Goal: Obtain resource: Obtain resource

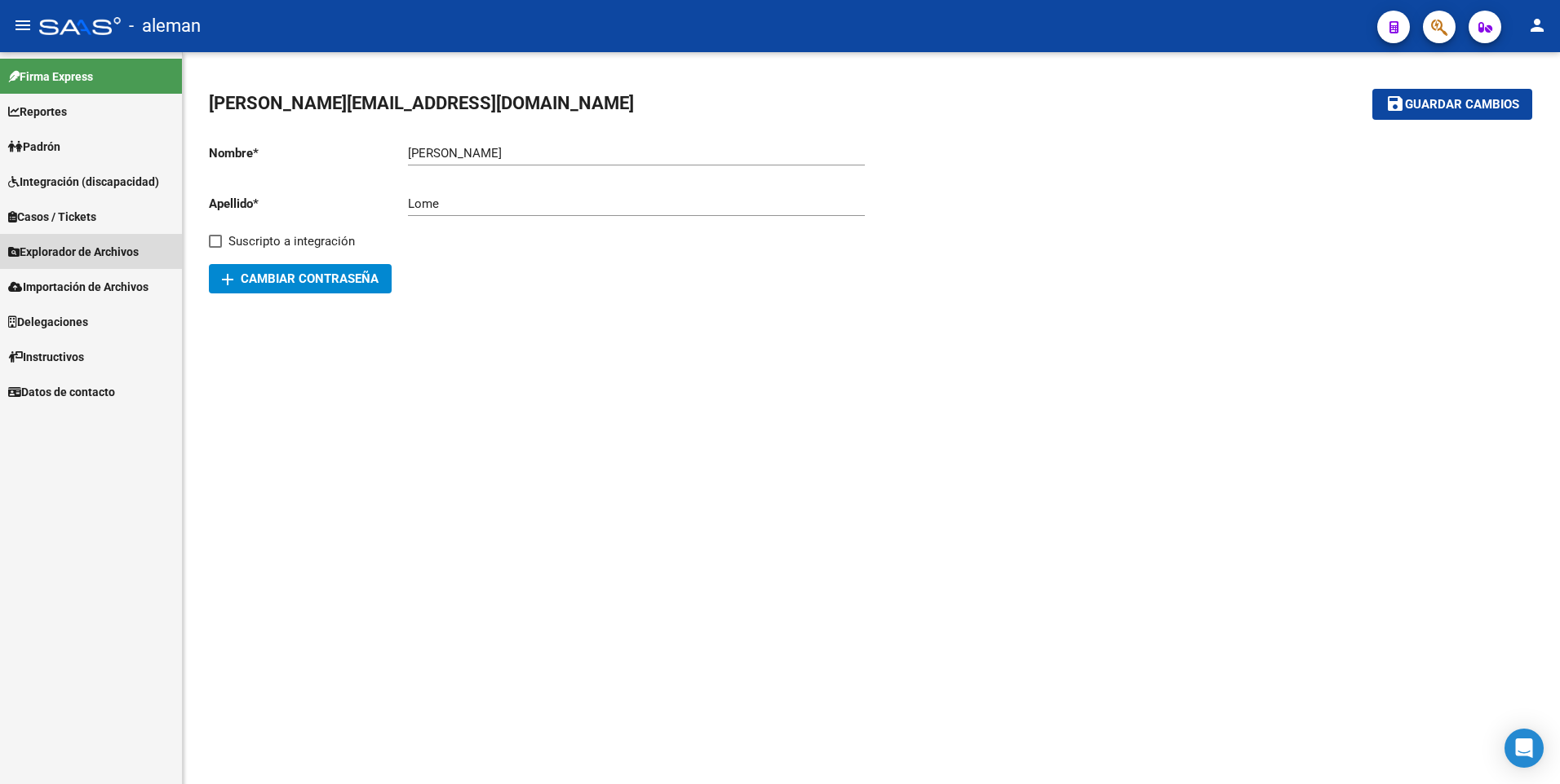
click at [73, 252] on span "Explorador de Archivos" at bounding box center [73, 252] width 131 height 18
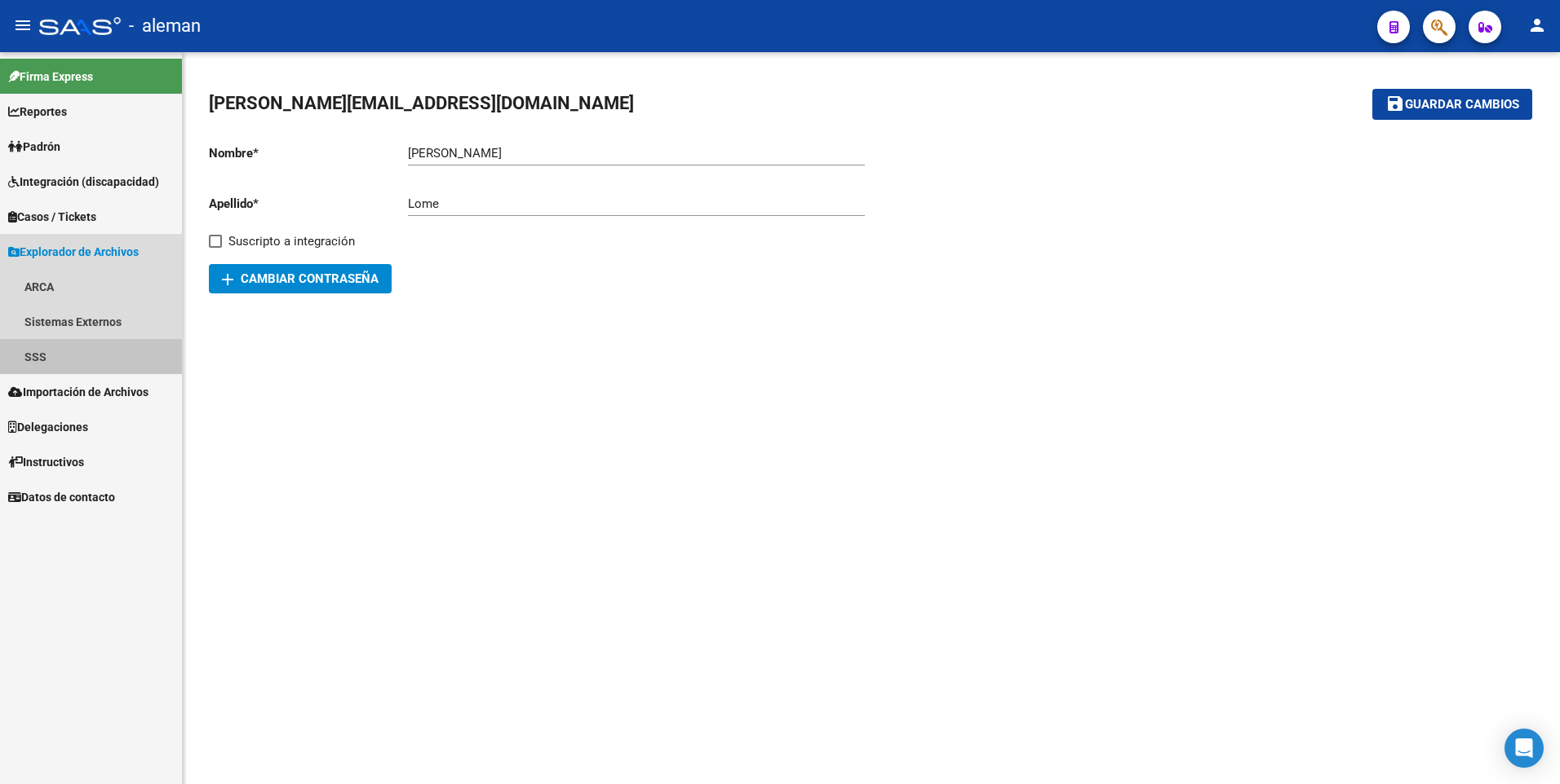
click at [24, 355] on link "SSS" at bounding box center [91, 356] width 182 height 35
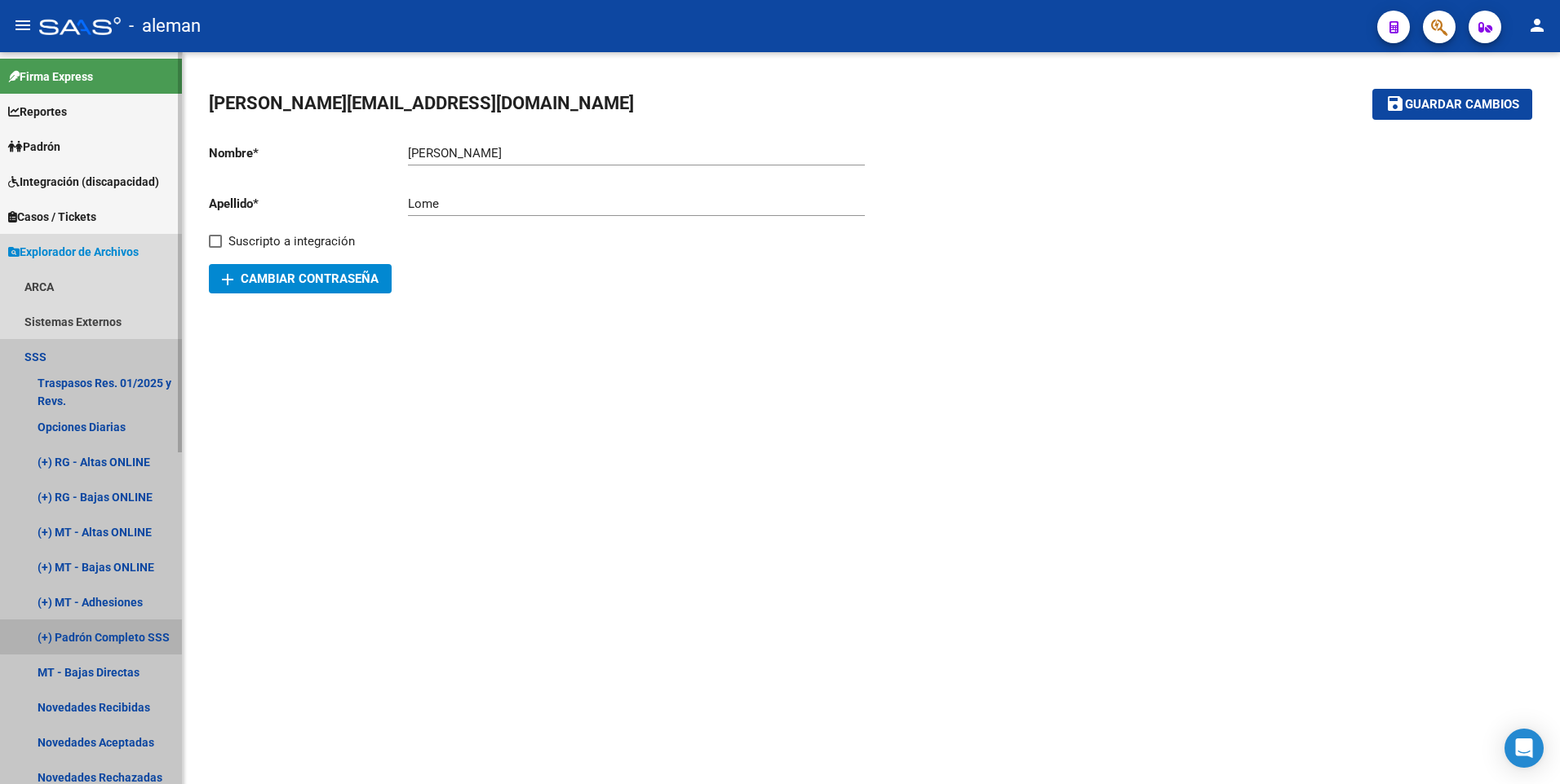
click at [106, 632] on link "(+) Padrón Completo SSS" at bounding box center [91, 636] width 182 height 35
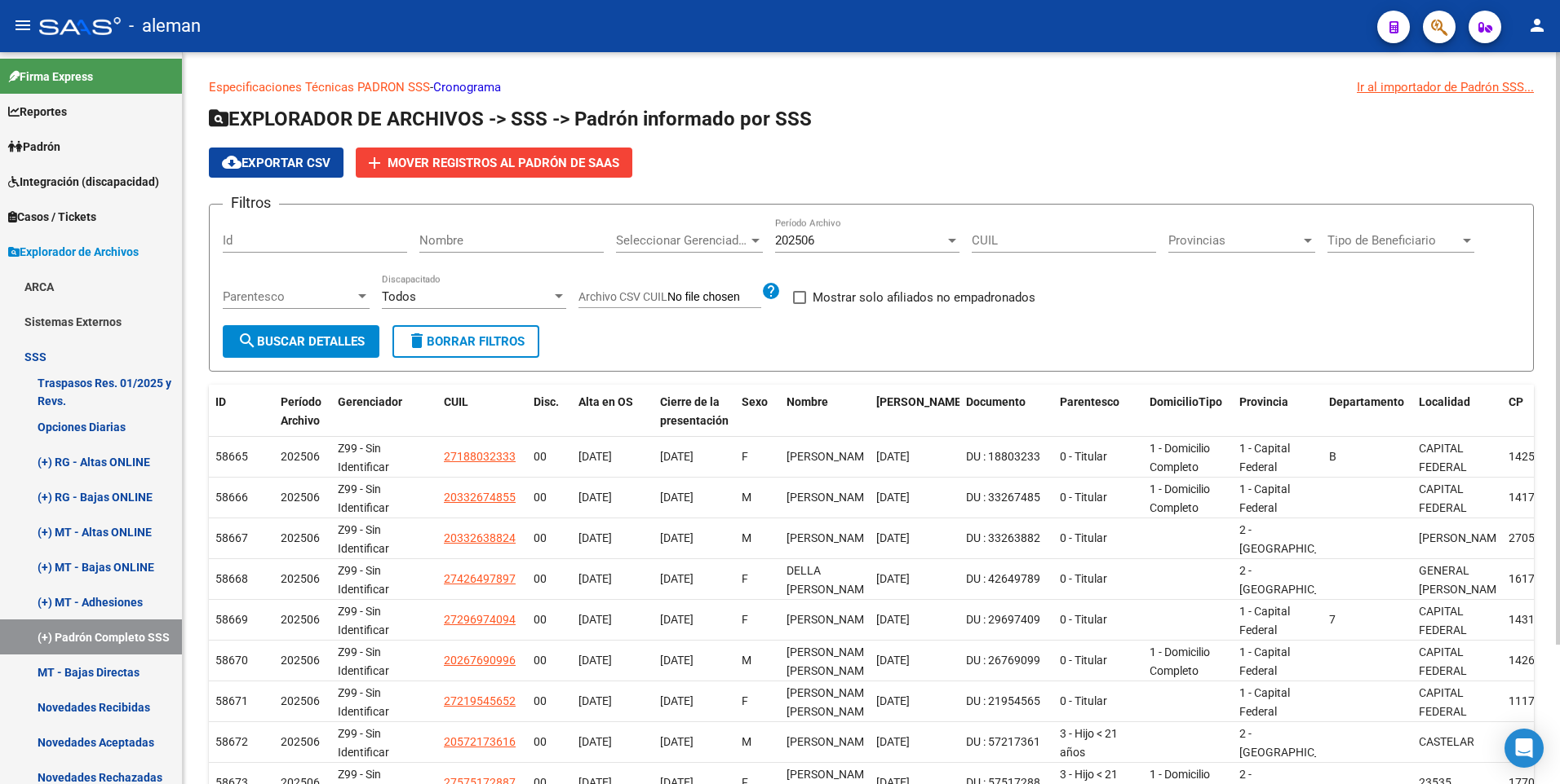
click at [1000, 242] on input "CUIL" at bounding box center [1063, 240] width 184 height 15
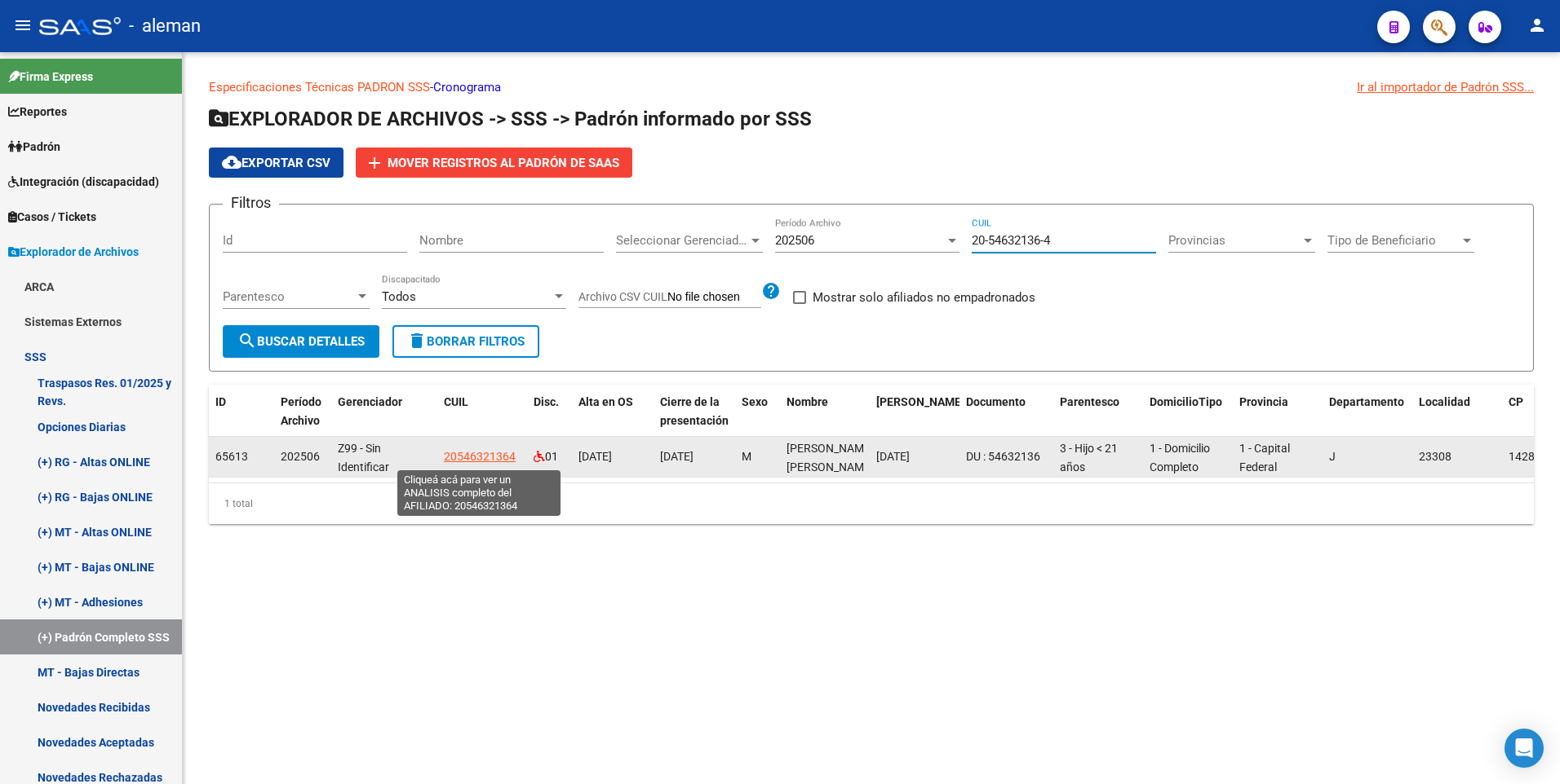
type input "20-54632136-4"
click at [475, 452] on span "20546321364" at bounding box center [479, 456] width 72 height 13
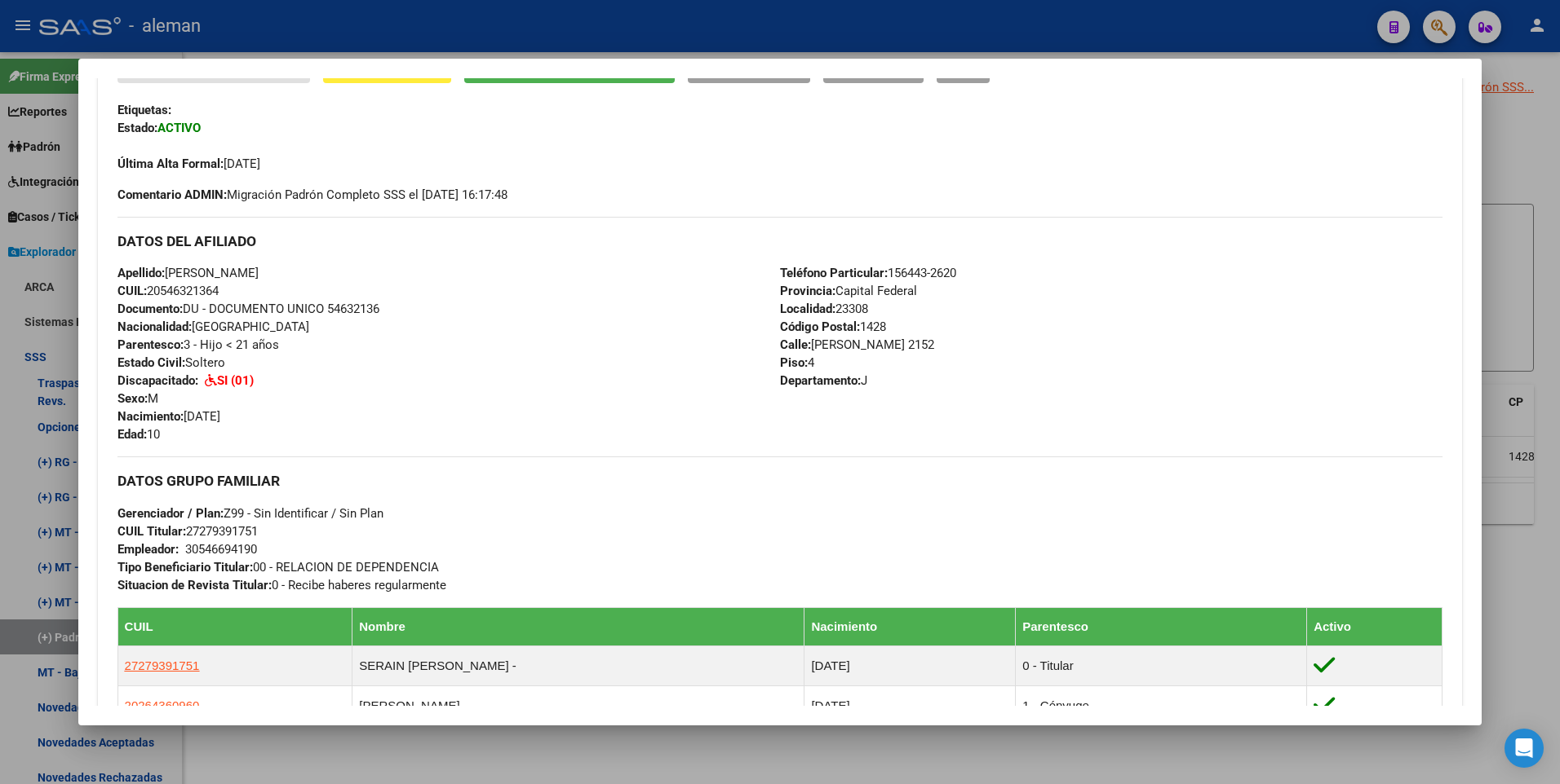
scroll to position [302, 0]
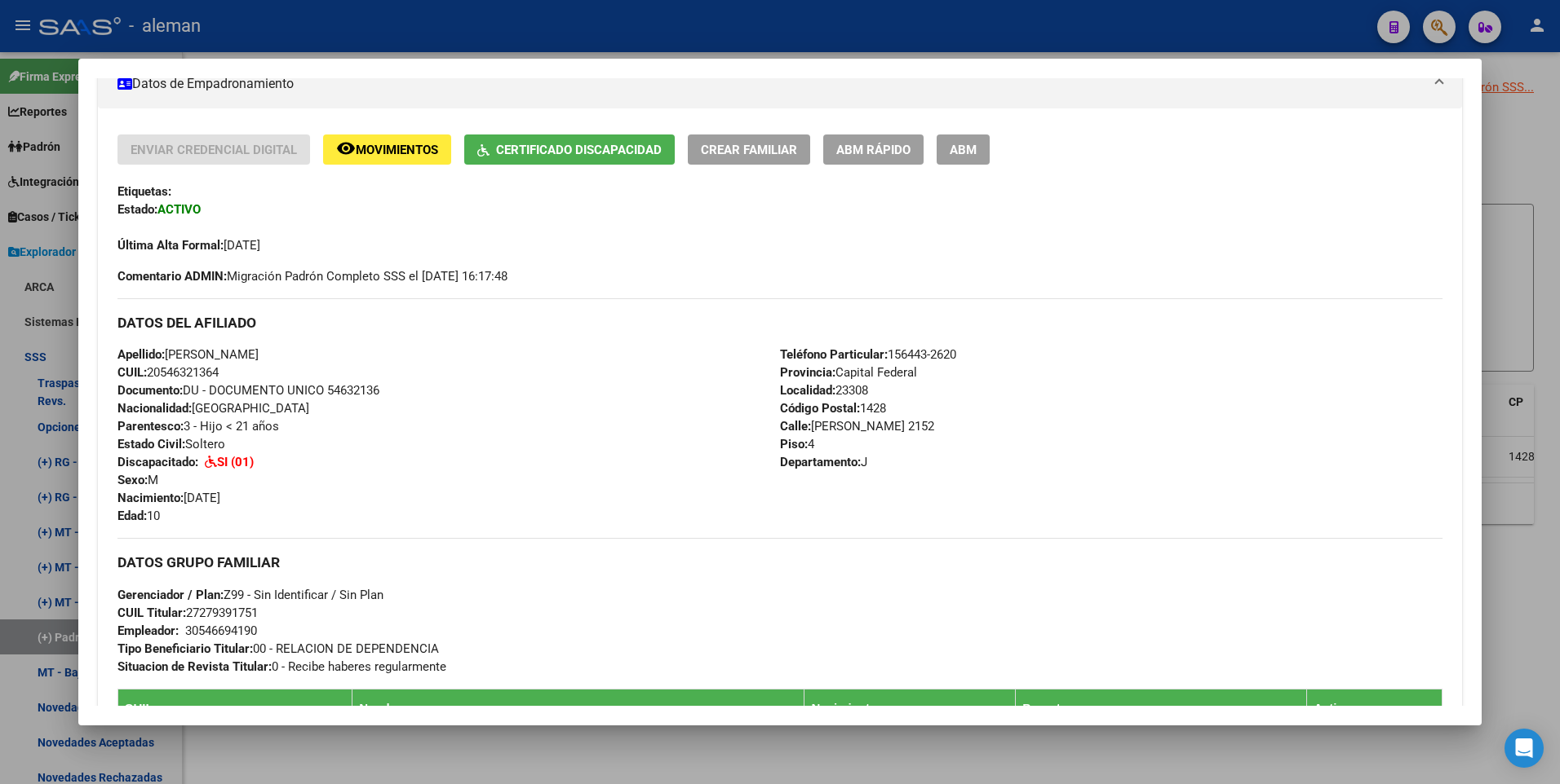
click at [598, 476] on div "Apellido: [PERSON_NAME] CUIL: 20546321364 Documento: DU - DOCUMENTO UNICO 54632…" at bounding box center [448, 436] width 663 height 180
click at [1527, 138] on div at bounding box center [780, 392] width 1560 height 784
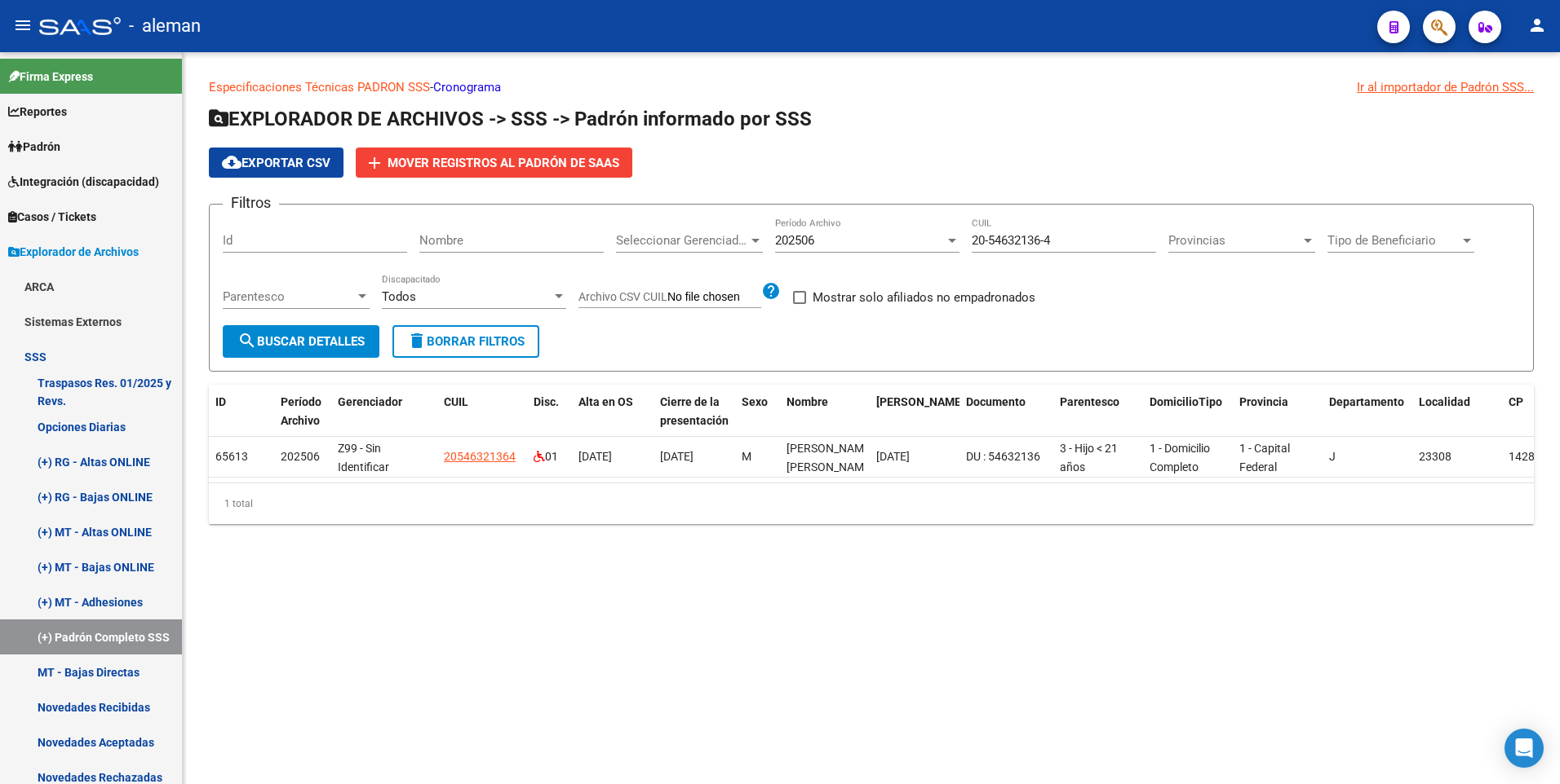
click at [607, 339] on form "Filtros Id Nombre Seleccionar Gerenciador Seleccionar Gerenciador 202506 Períod…" at bounding box center [871, 287] width 1324 height 168
drag, startPoint x: 1072, startPoint y: 234, endPoint x: 885, endPoint y: 236, distance: 187.0
click at [885, 236] on div "Filtros Id Nombre Seleccionar Gerenciador Seleccionar Gerenciador 202506 Períod…" at bounding box center [871, 271] width 1297 height 108
click at [925, 156] on div "cloud_download Exportar CSV add Mover registros al [PERSON_NAME]" at bounding box center [871, 163] width 1324 height 30
click at [79, 630] on link "(+) Padrón Completo SSS" at bounding box center [91, 636] width 182 height 35
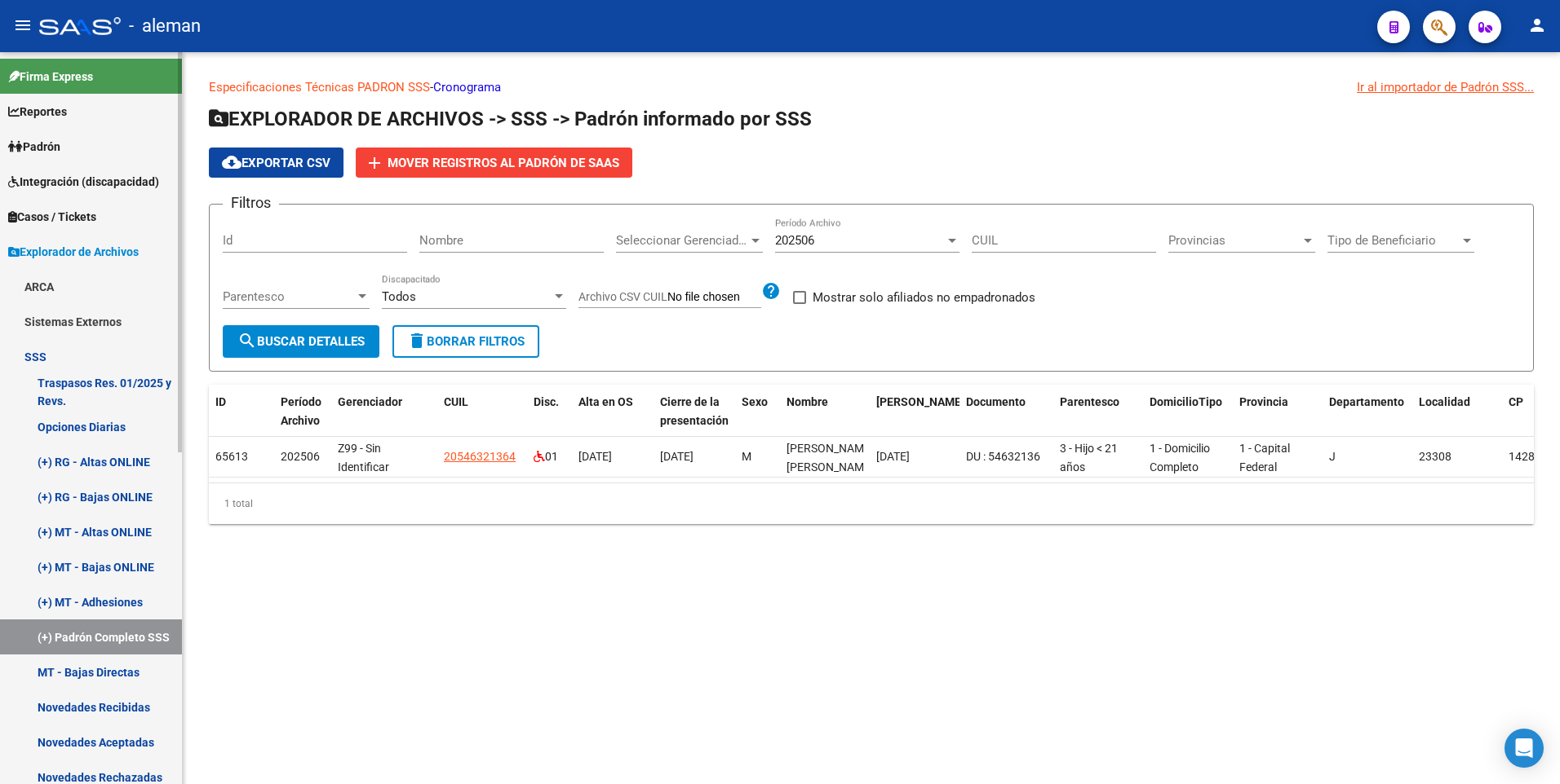
click at [0, 620] on link "(+) Padrón Completo SSS" at bounding box center [91, 636] width 182 height 35
click at [941, 169] on div "cloud_download Exportar CSV add Mover registros al [PERSON_NAME]" at bounding box center [871, 163] width 1324 height 30
click at [849, 238] on div "202506" at bounding box center [859, 240] width 170 height 15
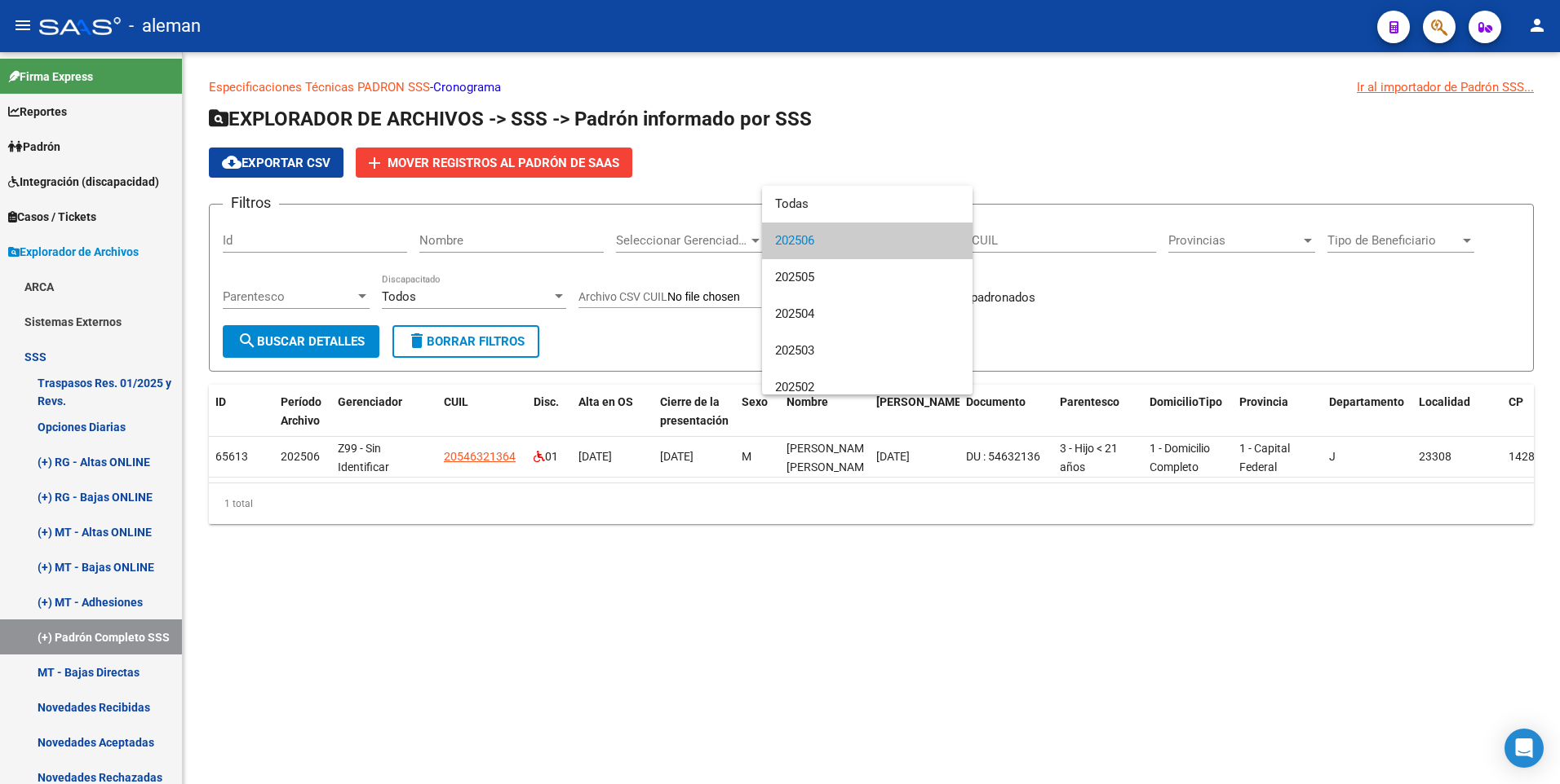
click at [849, 238] on span "202506" at bounding box center [866, 240] width 184 height 36
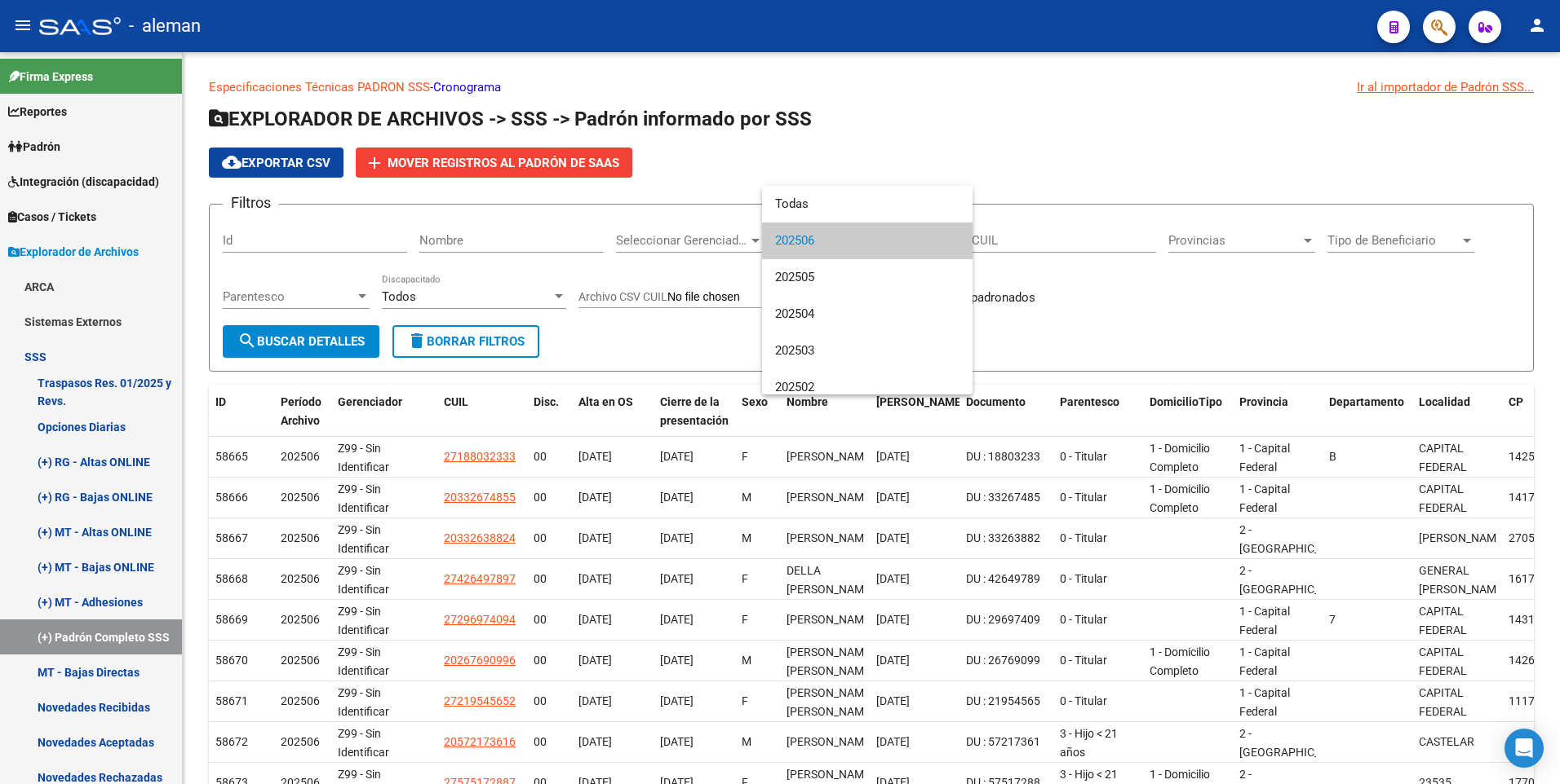
click at [1068, 337] on div at bounding box center [780, 392] width 1560 height 784
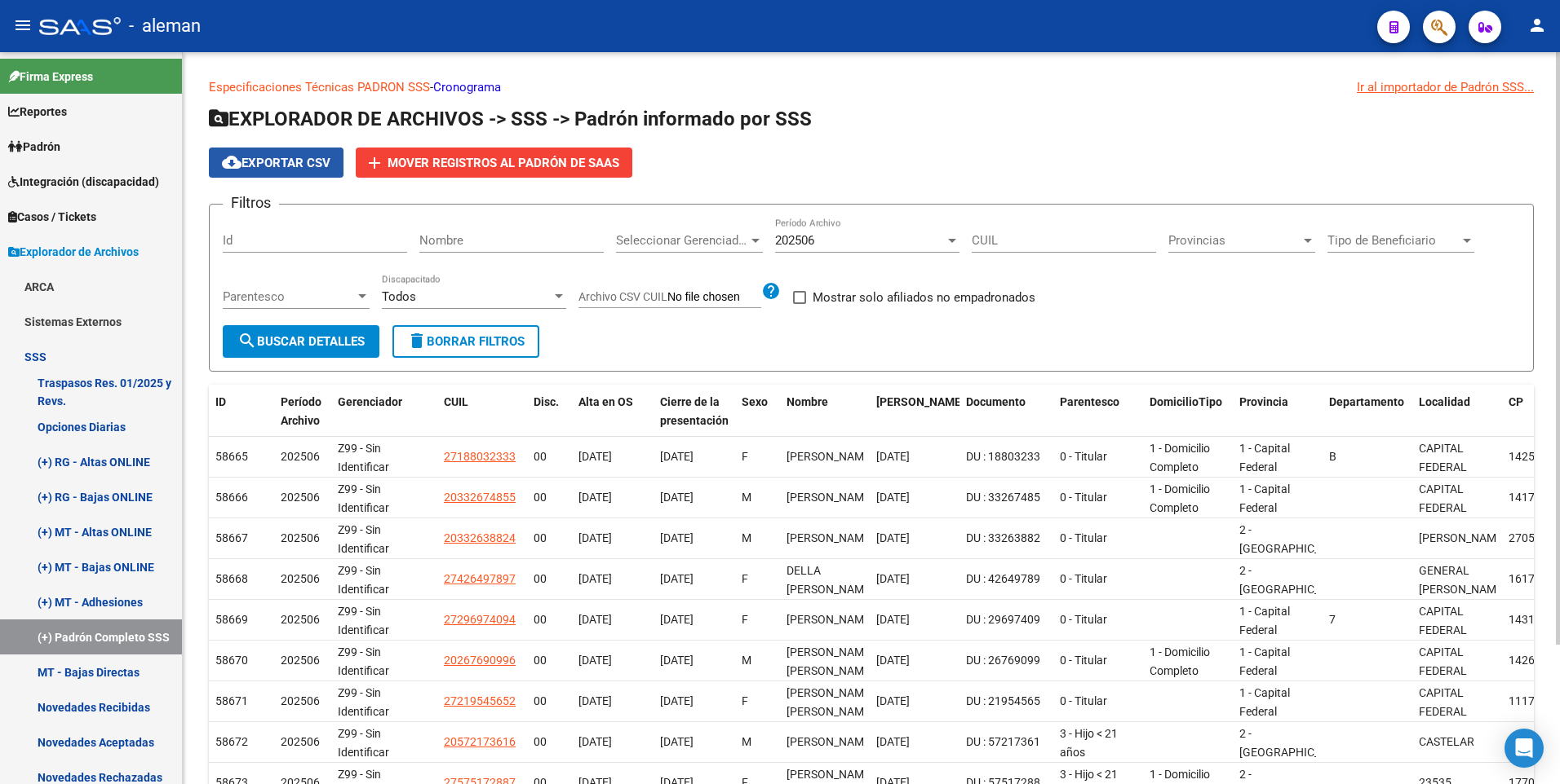
click at [265, 160] on span "cloud_download Exportar CSV" at bounding box center [276, 163] width 109 height 15
click at [77, 530] on link "(+) MT - Altas ONLINE" at bounding box center [91, 532] width 182 height 35
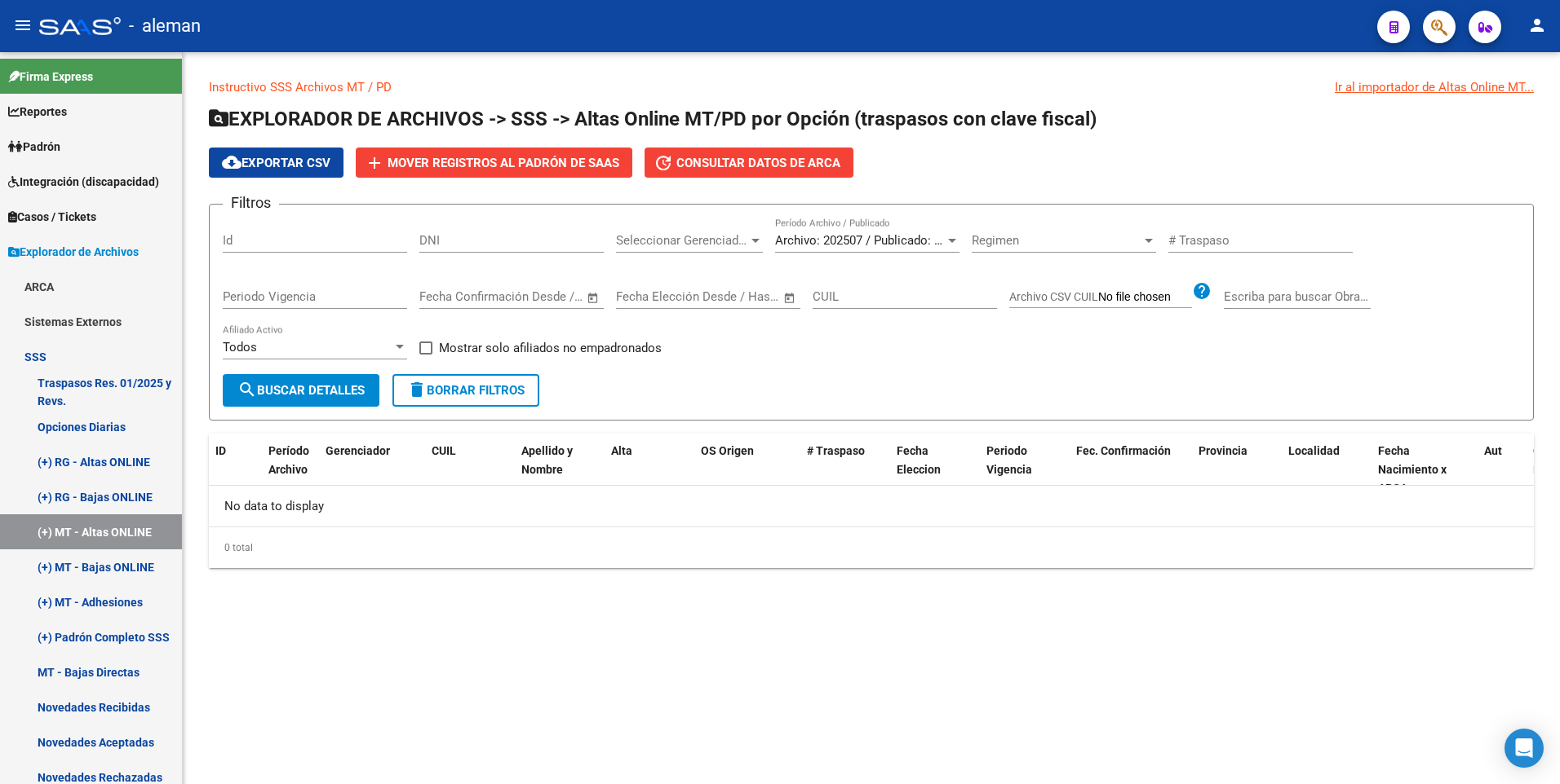
click at [950, 236] on div at bounding box center [952, 240] width 15 height 13
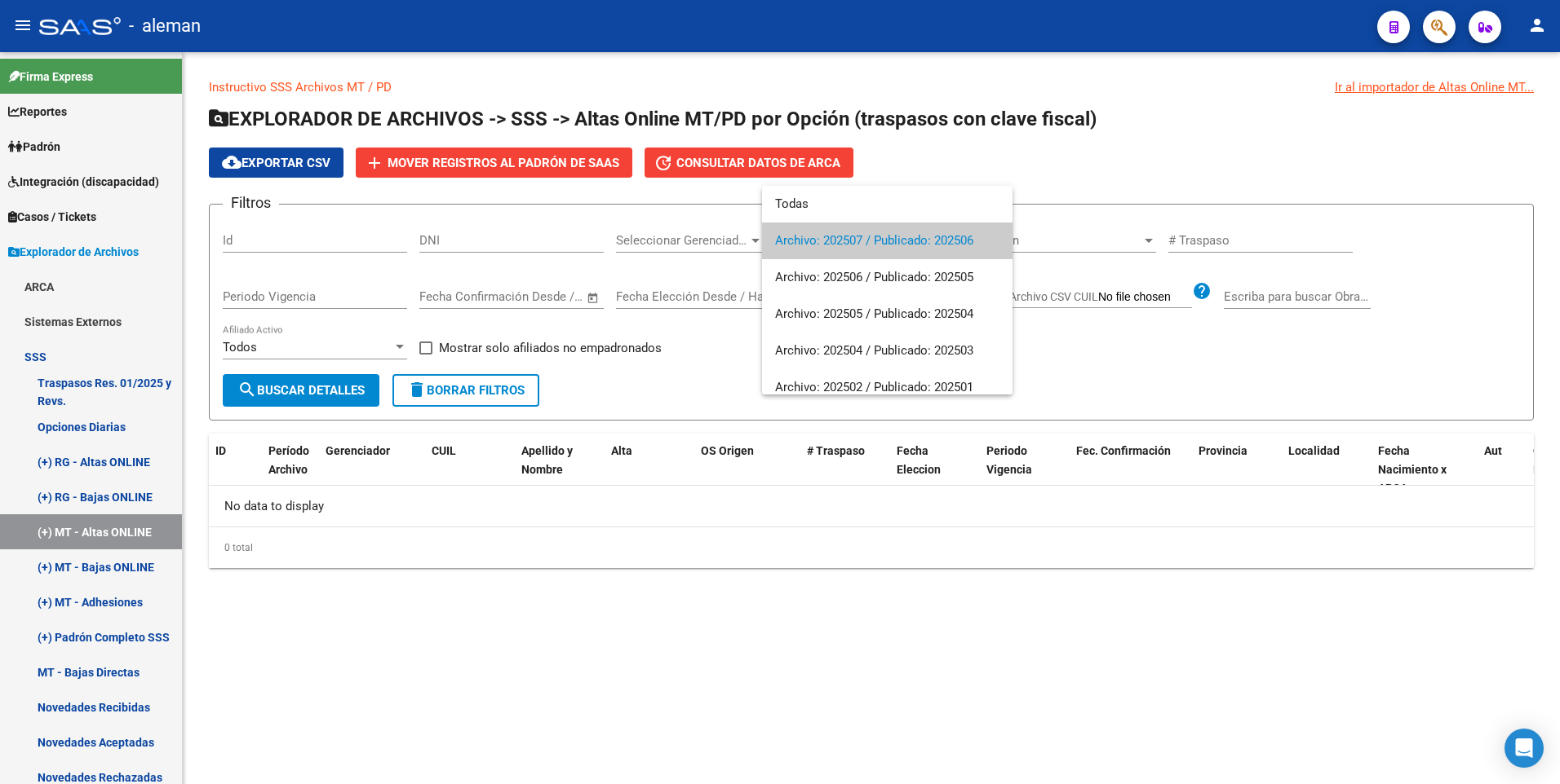
click at [94, 566] on div at bounding box center [780, 392] width 1560 height 784
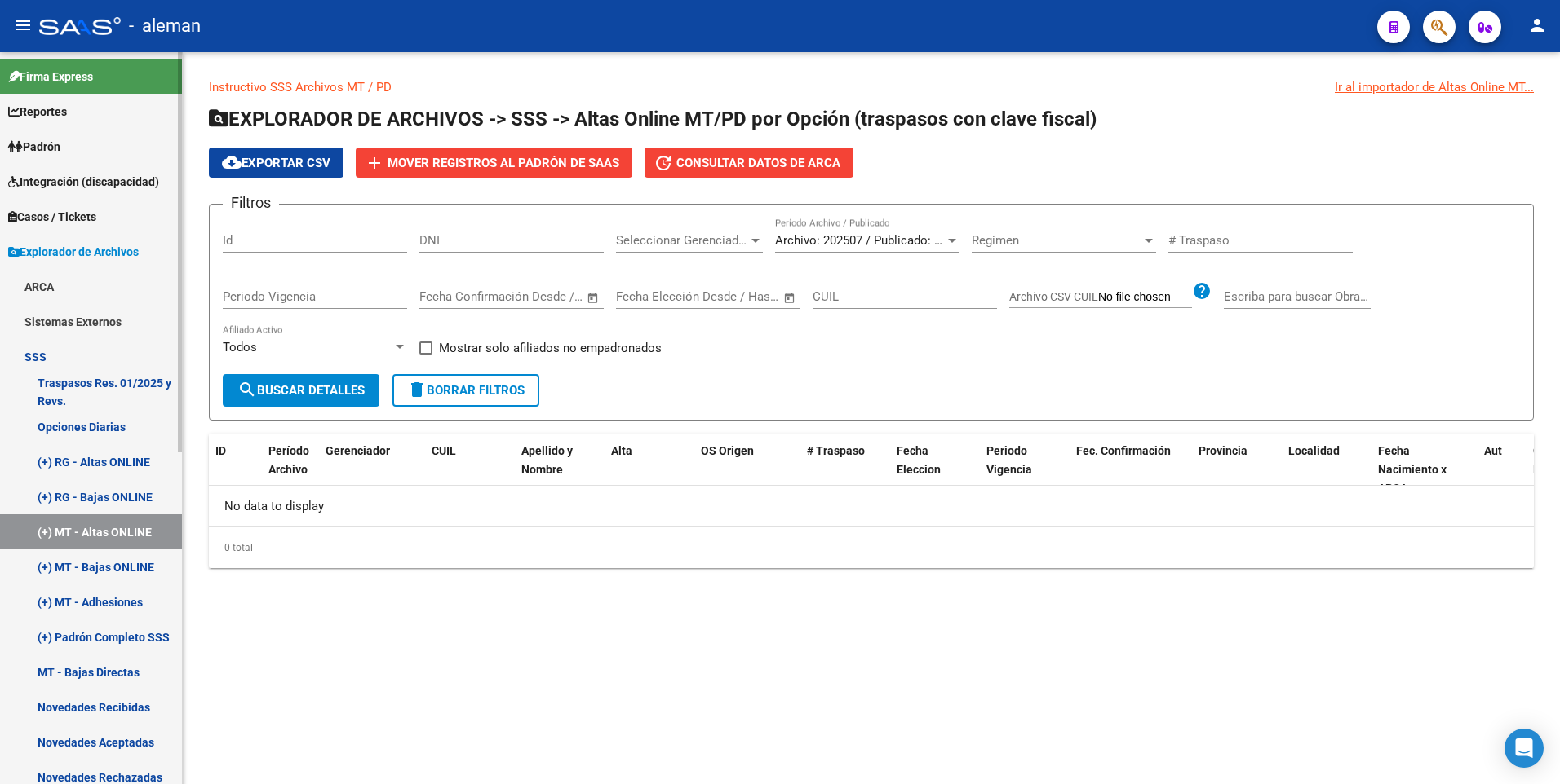
click at [94, 565] on link "(+) MT - Bajas ONLINE" at bounding box center [91, 566] width 182 height 35
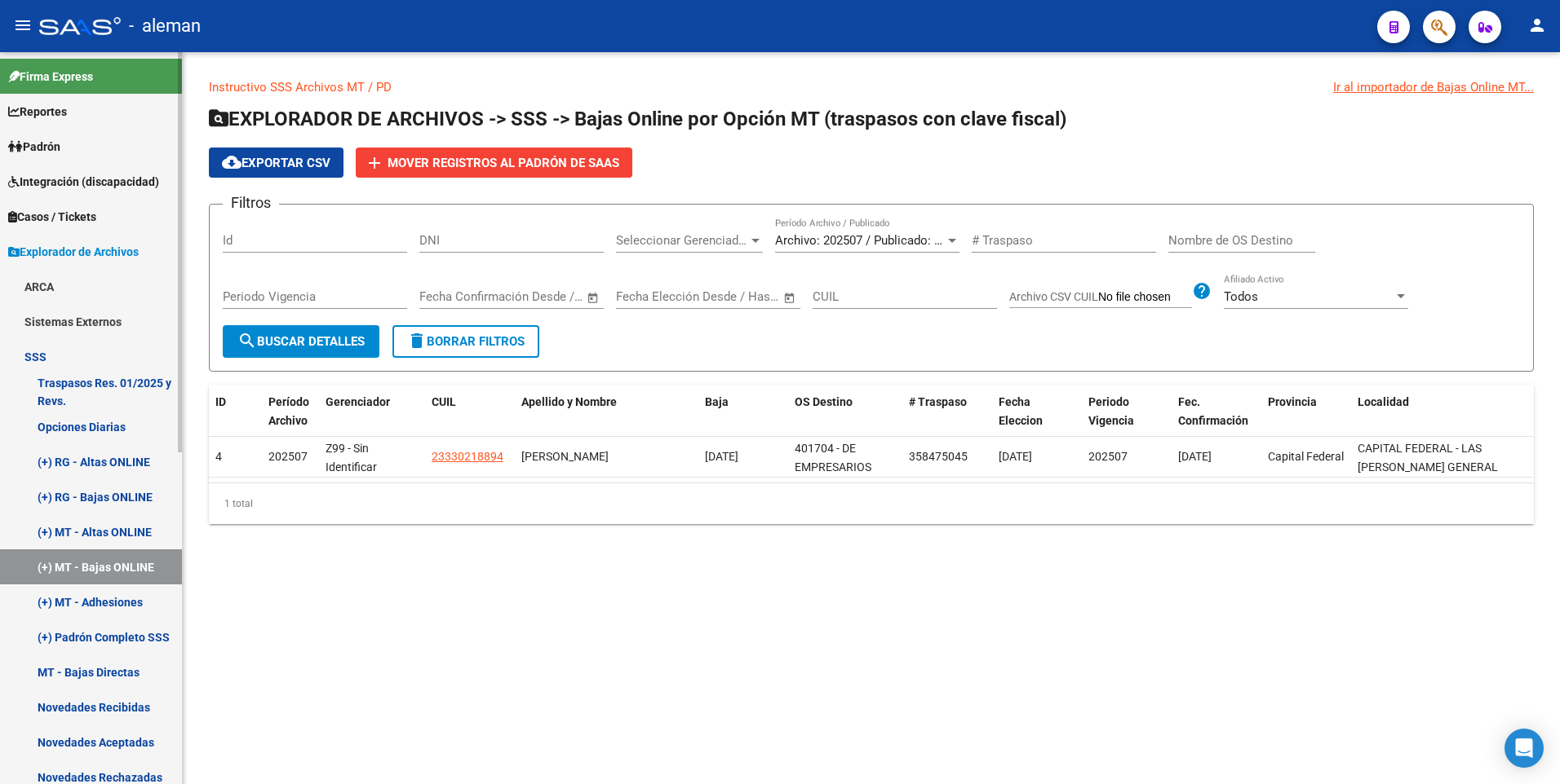
scroll to position [82, 0]
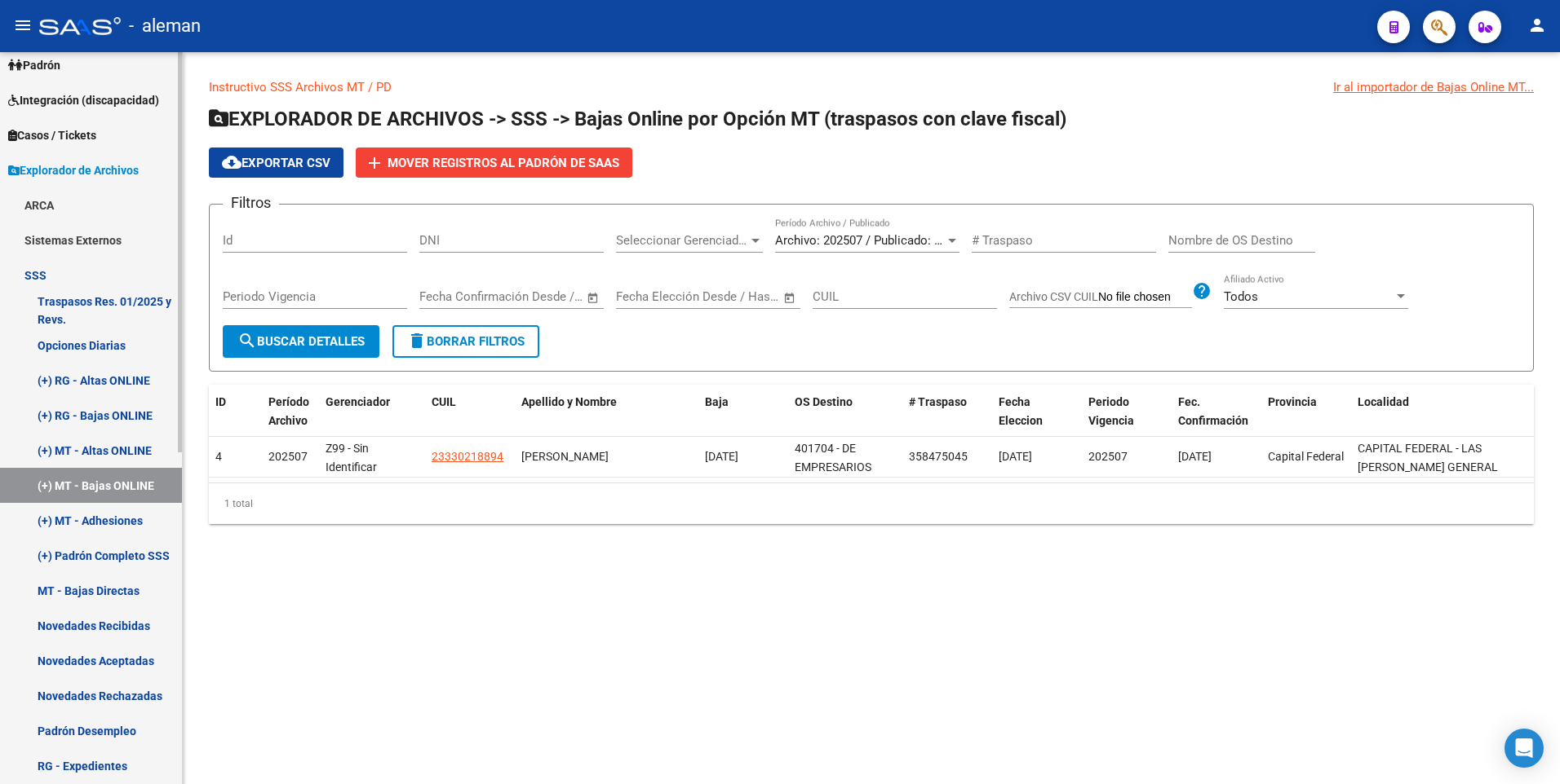
click at [105, 518] on link "(+) MT - Adhesiones" at bounding box center [91, 520] width 182 height 35
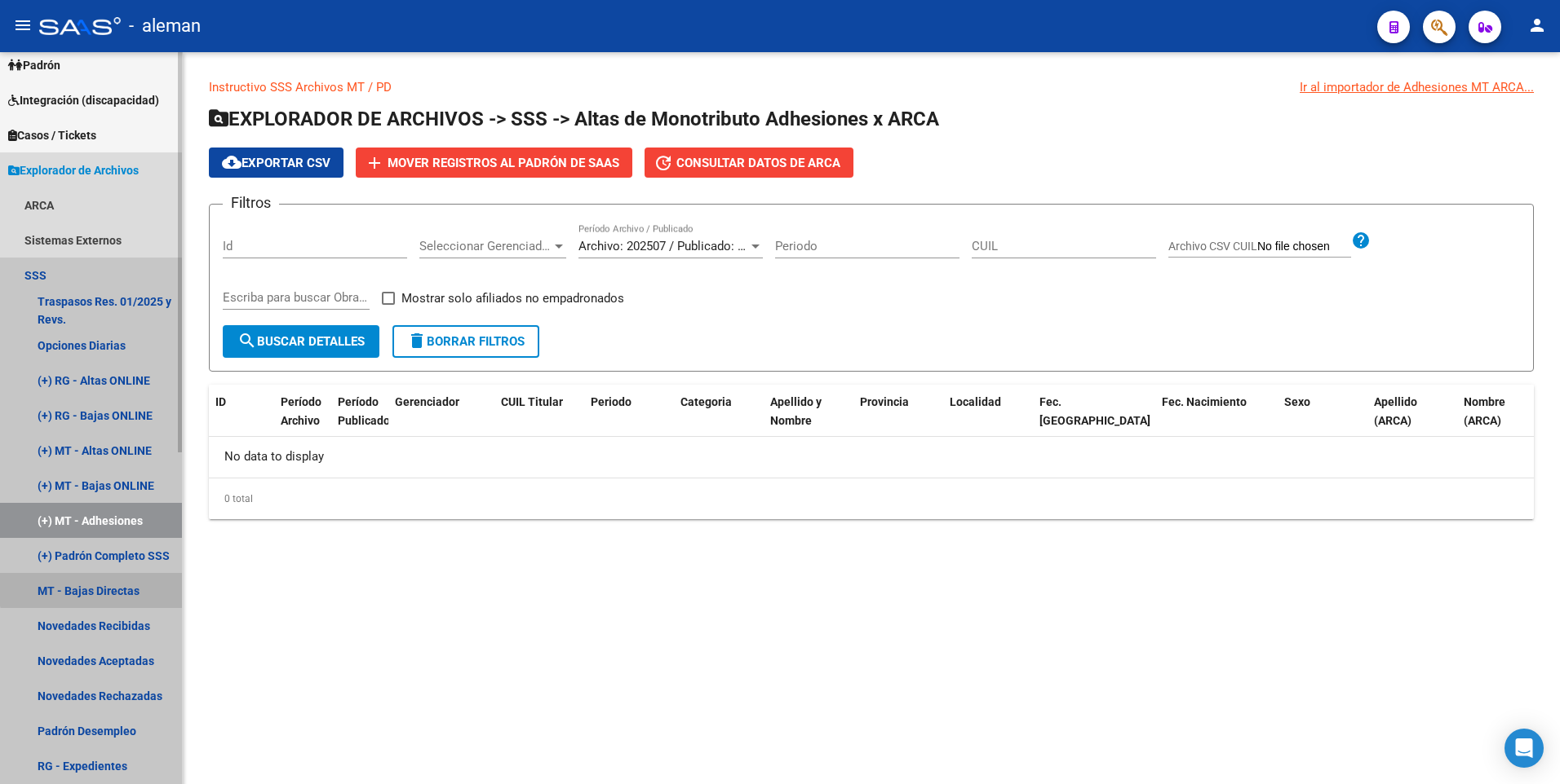
click at [105, 584] on link "MT - Bajas Directas" at bounding box center [91, 590] width 182 height 35
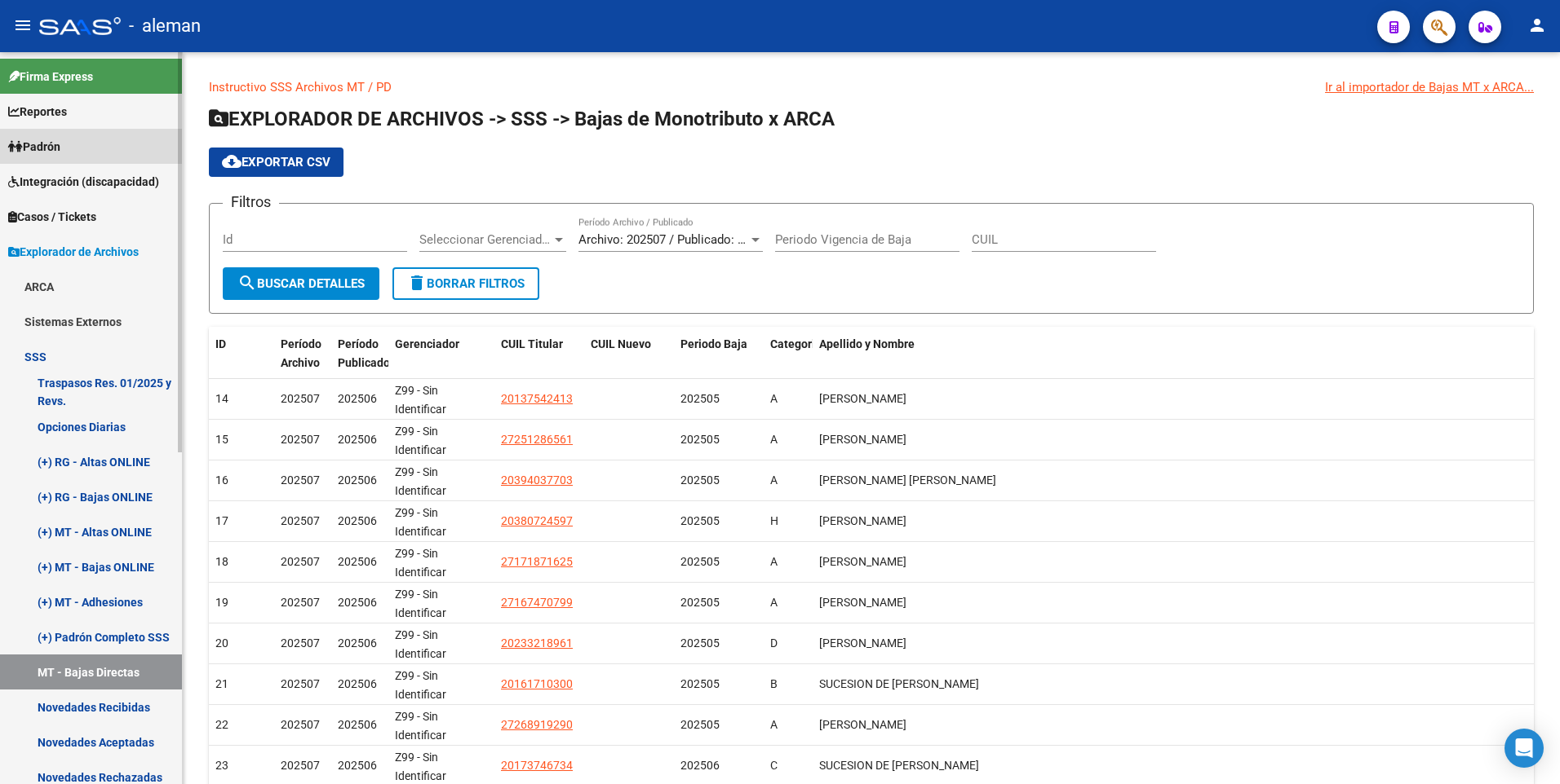
click at [52, 145] on span "Padrón" at bounding box center [34, 147] width 52 height 18
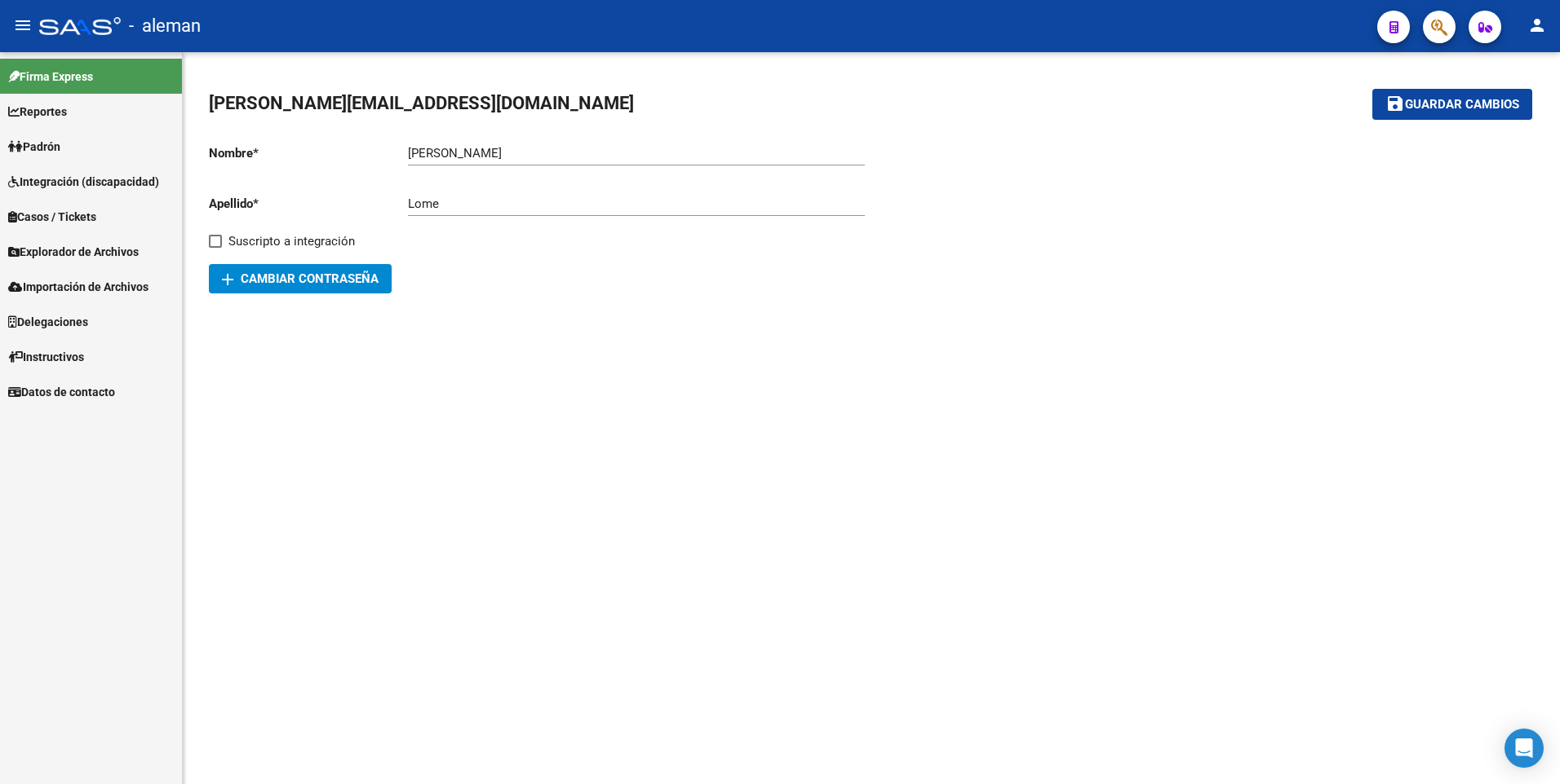
click at [52, 142] on span "Padrón" at bounding box center [34, 147] width 52 height 18
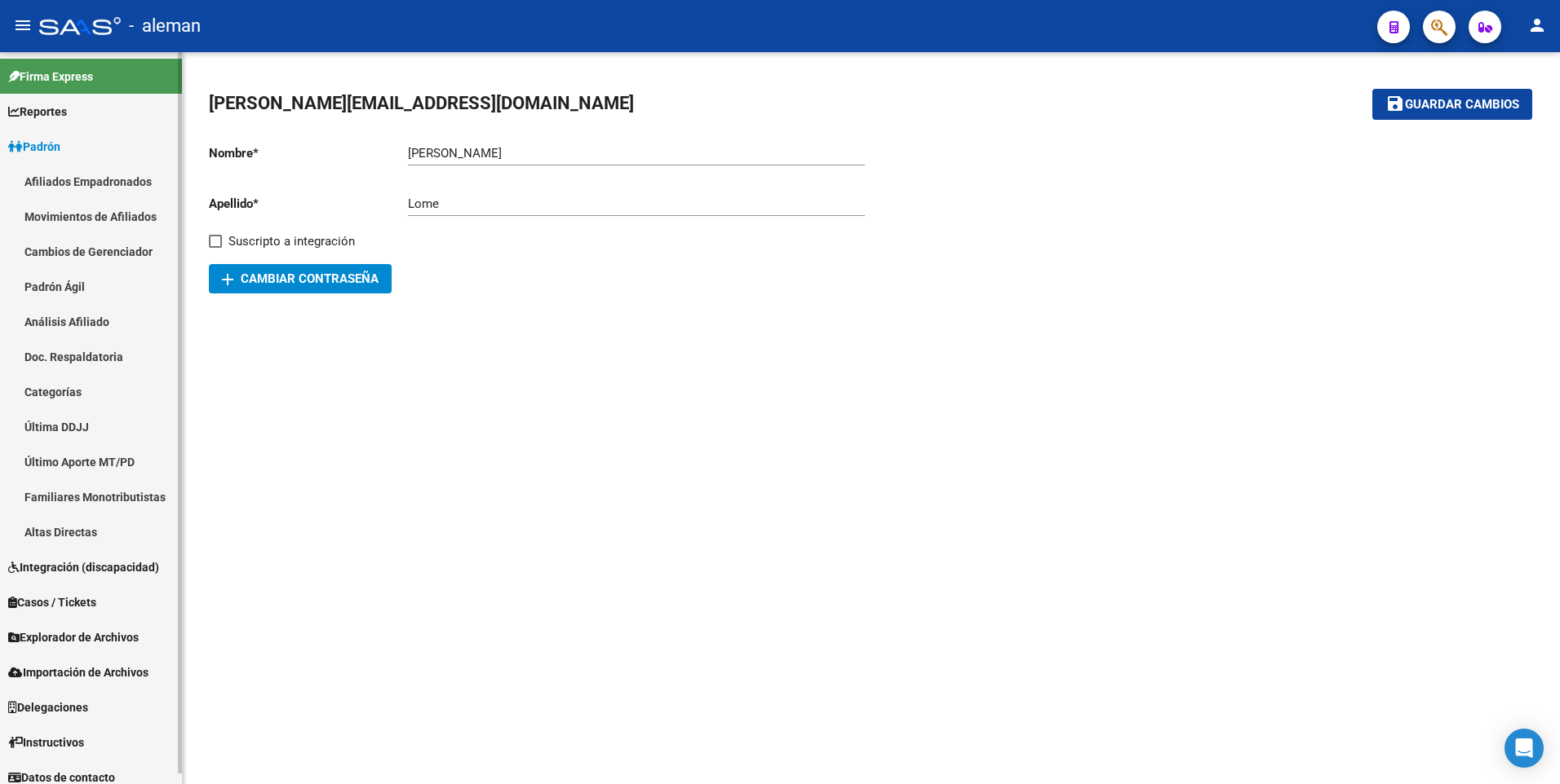
click at [60, 139] on span "Padrón" at bounding box center [34, 147] width 52 height 18
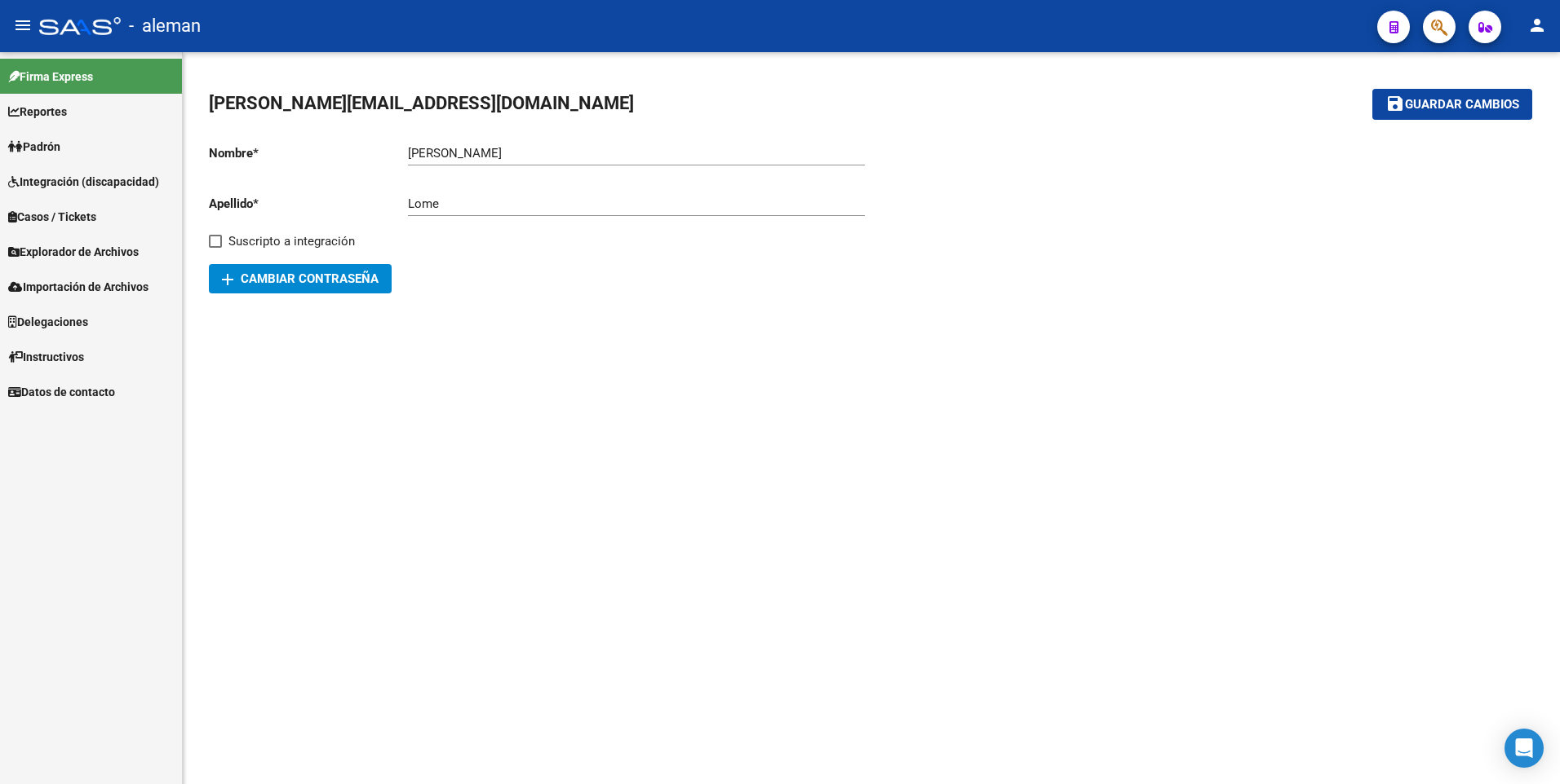
click at [96, 244] on span "Explorador de Archivos" at bounding box center [73, 252] width 131 height 18
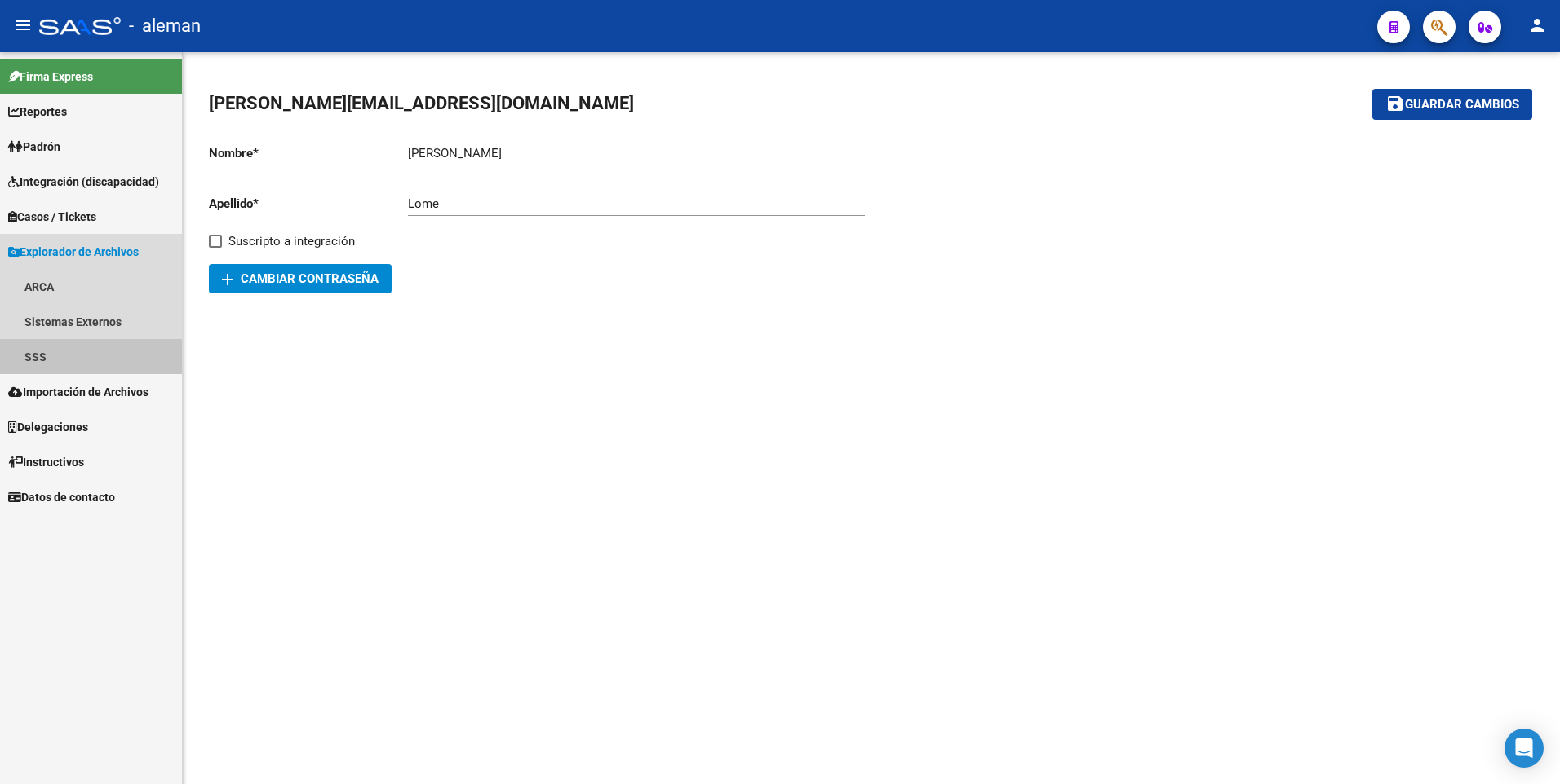
click at [46, 354] on link "SSS" at bounding box center [91, 356] width 182 height 35
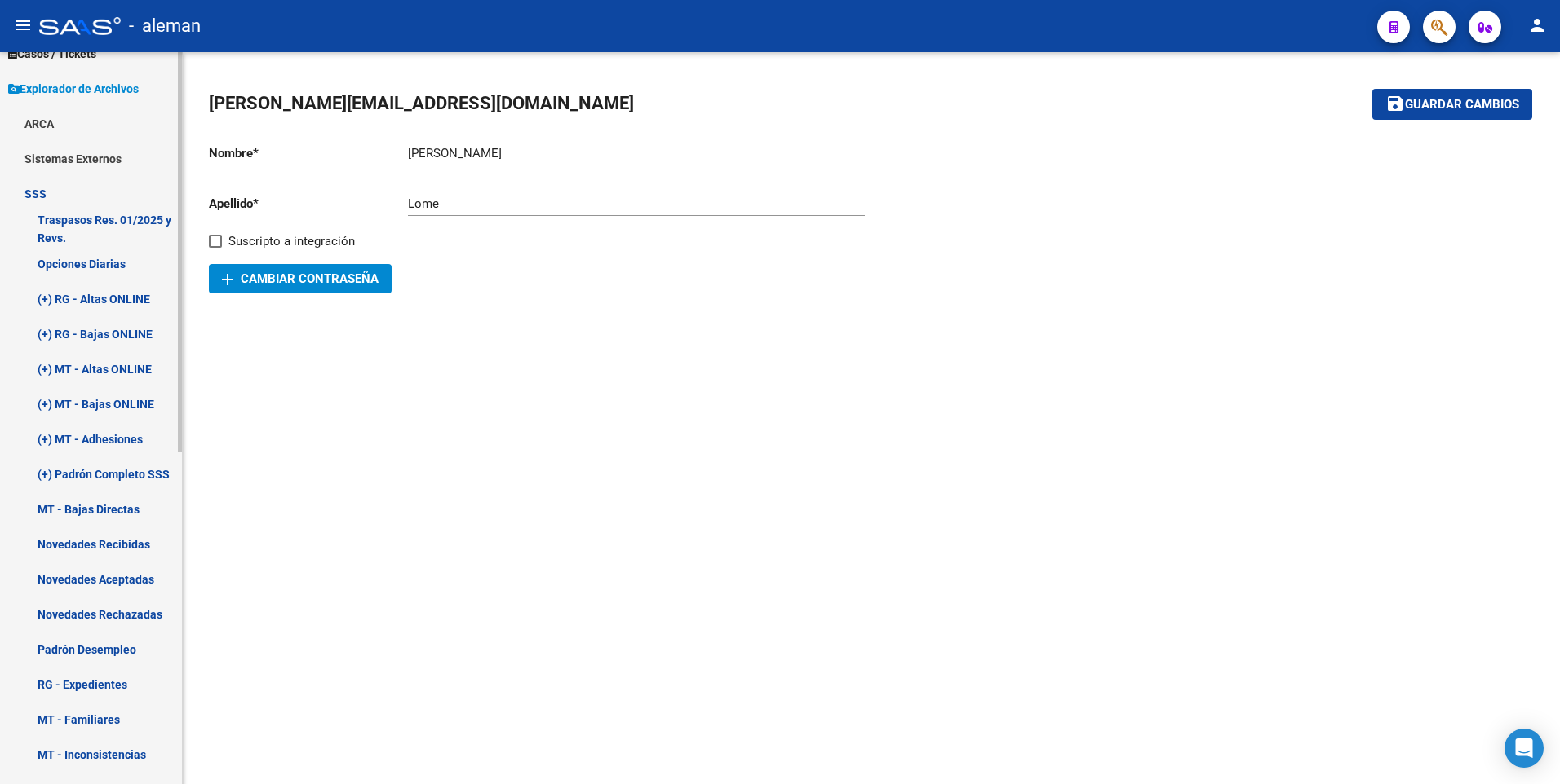
scroll to position [326, 0]
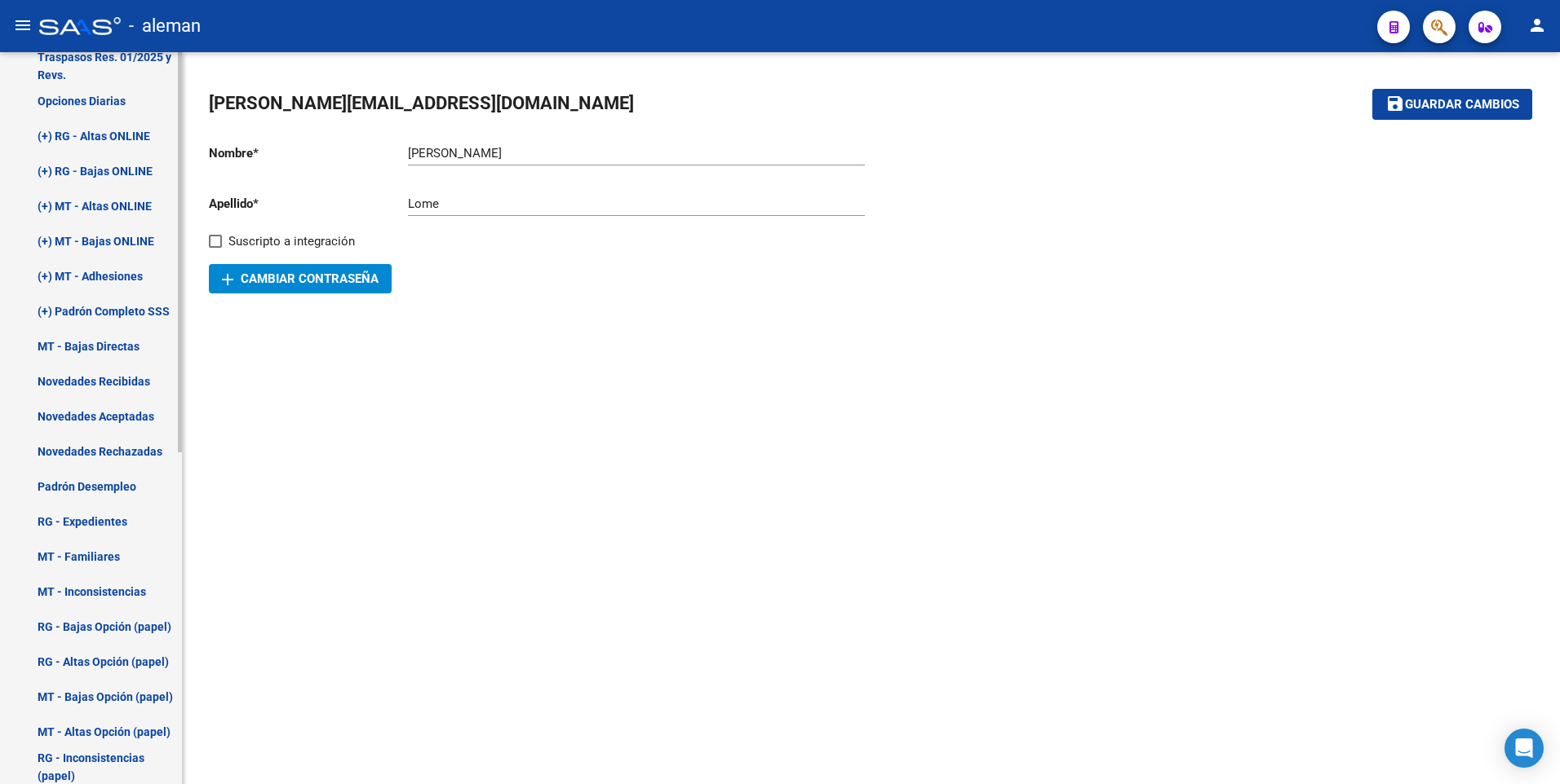
click at [99, 307] on link "(+) Padrón Completo SSS" at bounding box center [91, 310] width 182 height 35
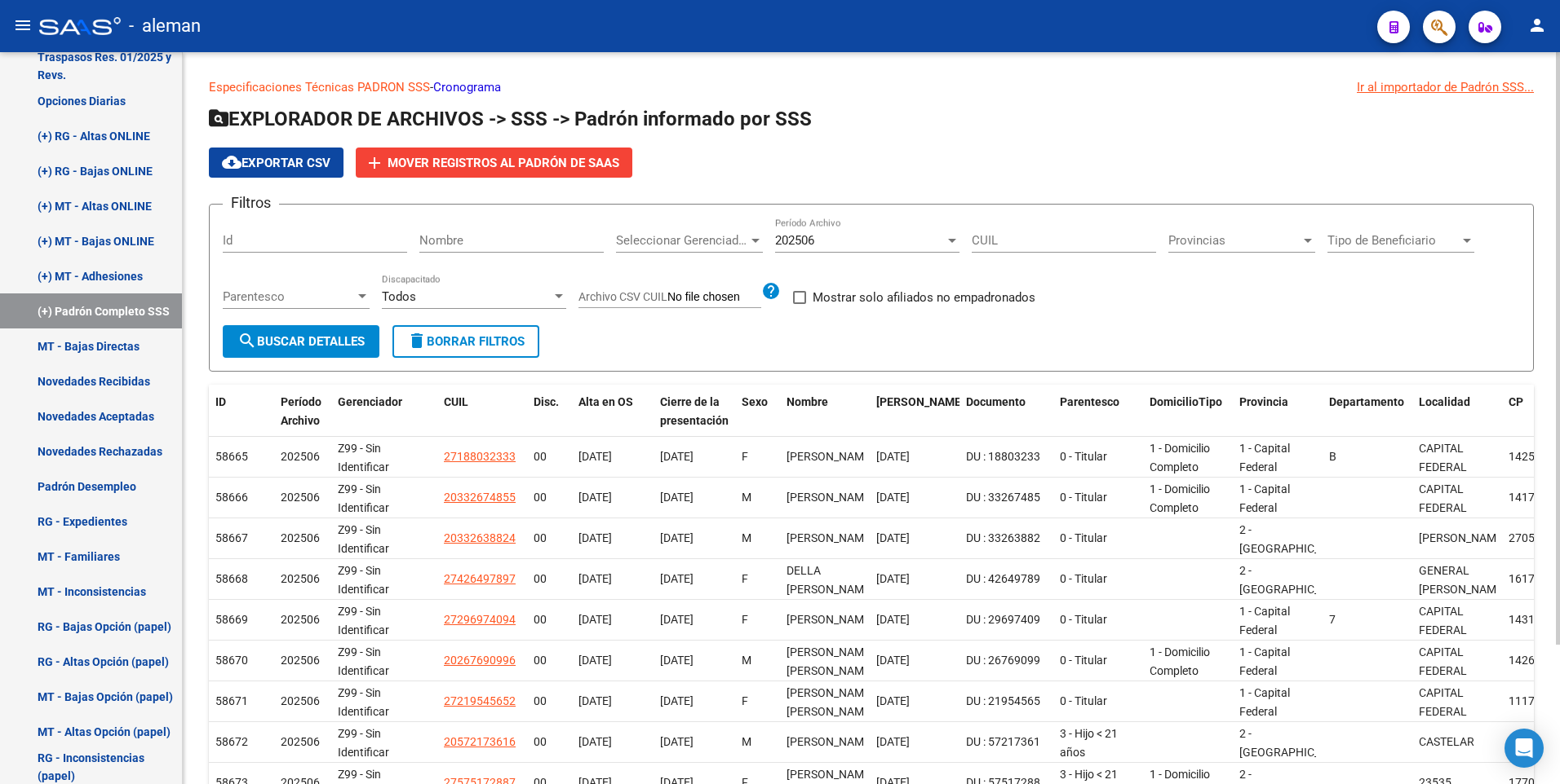
click at [311, 160] on span "cloud_download Exportar CSV" at bounding box center [276, 163] width 109 height 15
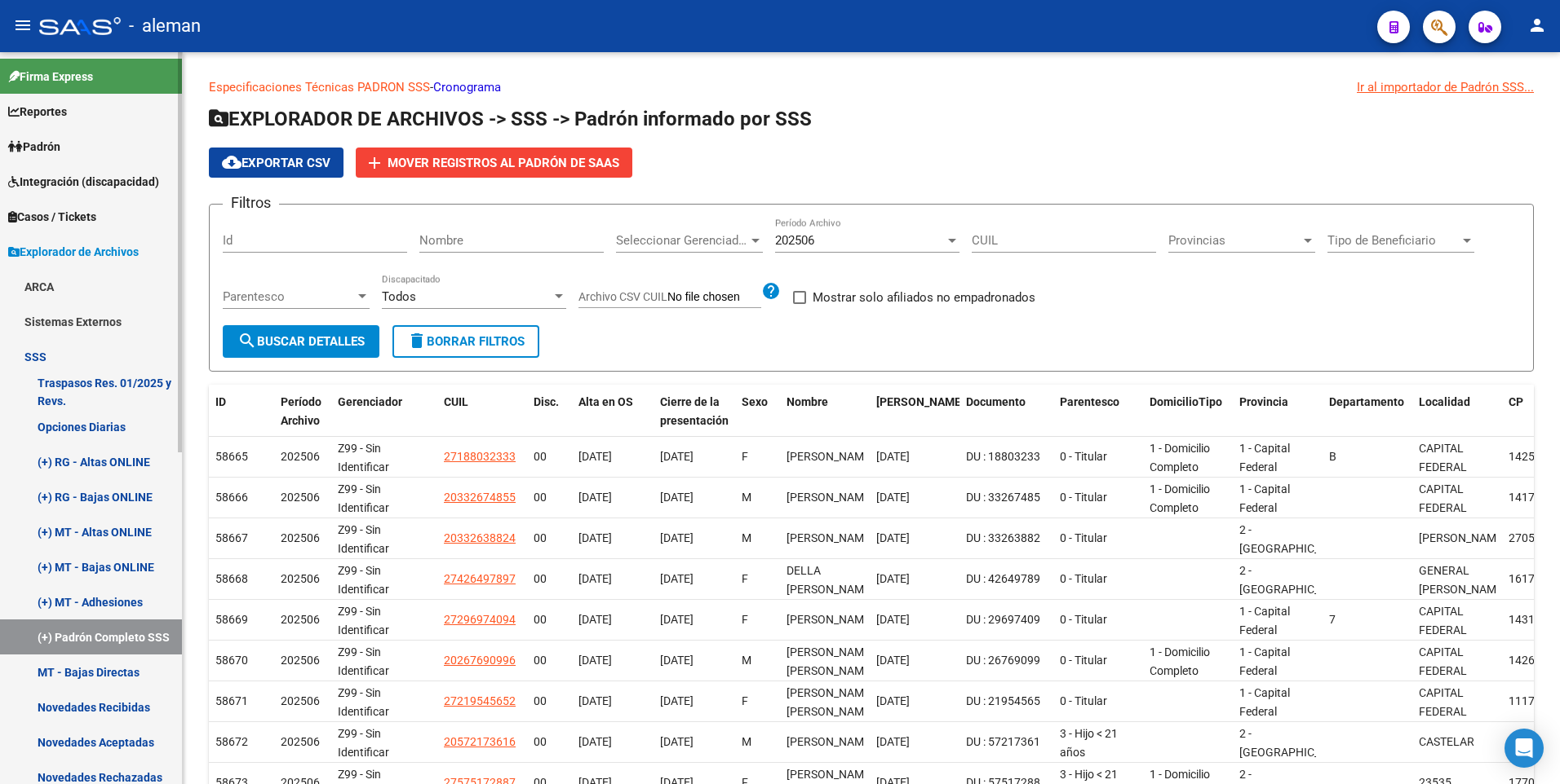
click at [60, 146] on span "Padrón" at bounding box center [34, 147] width 52 height 18
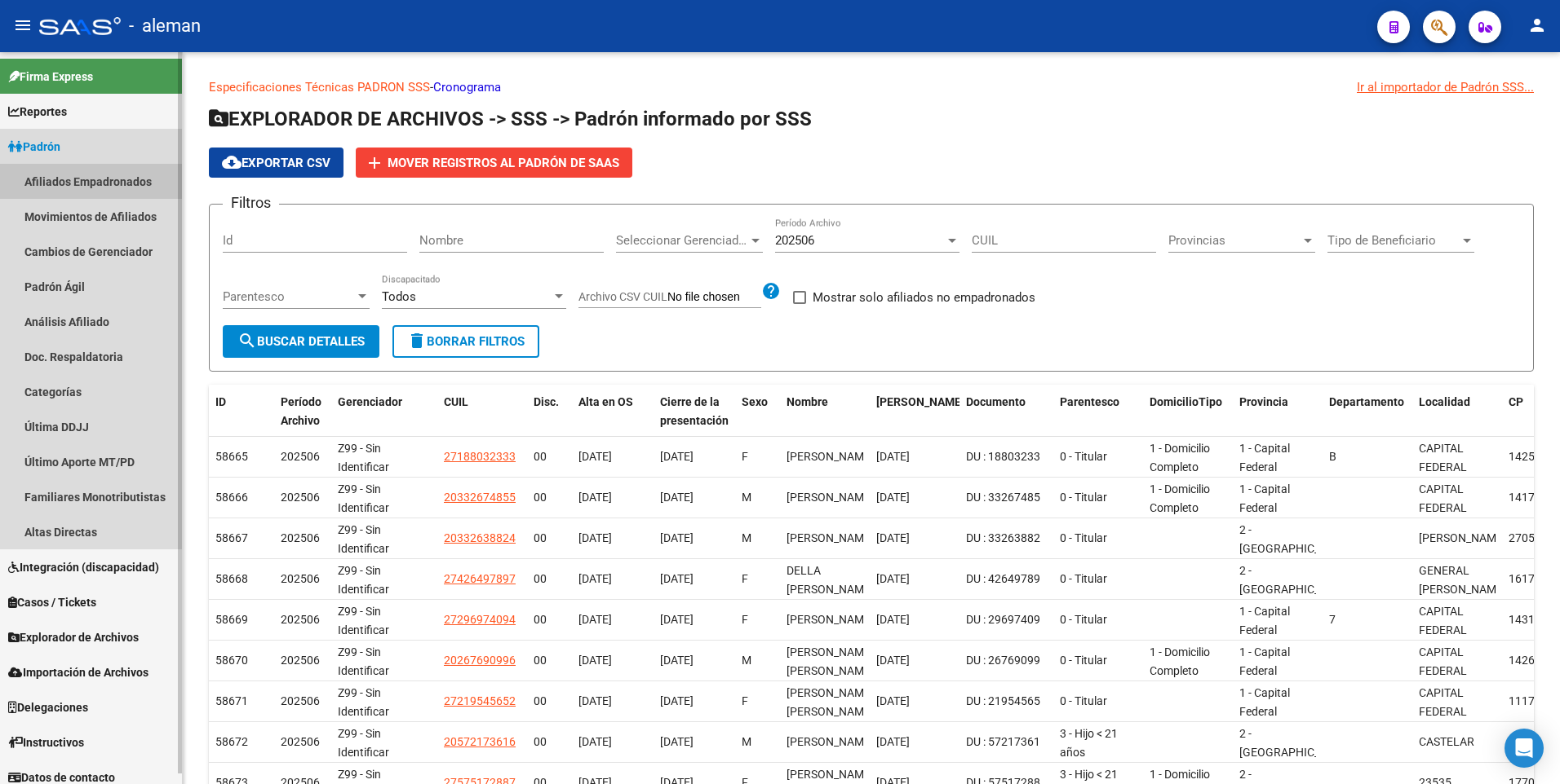
click at [74, 182] on link "Afiliados Empadronados" at bounding box center [91, 180] width 182 height 35
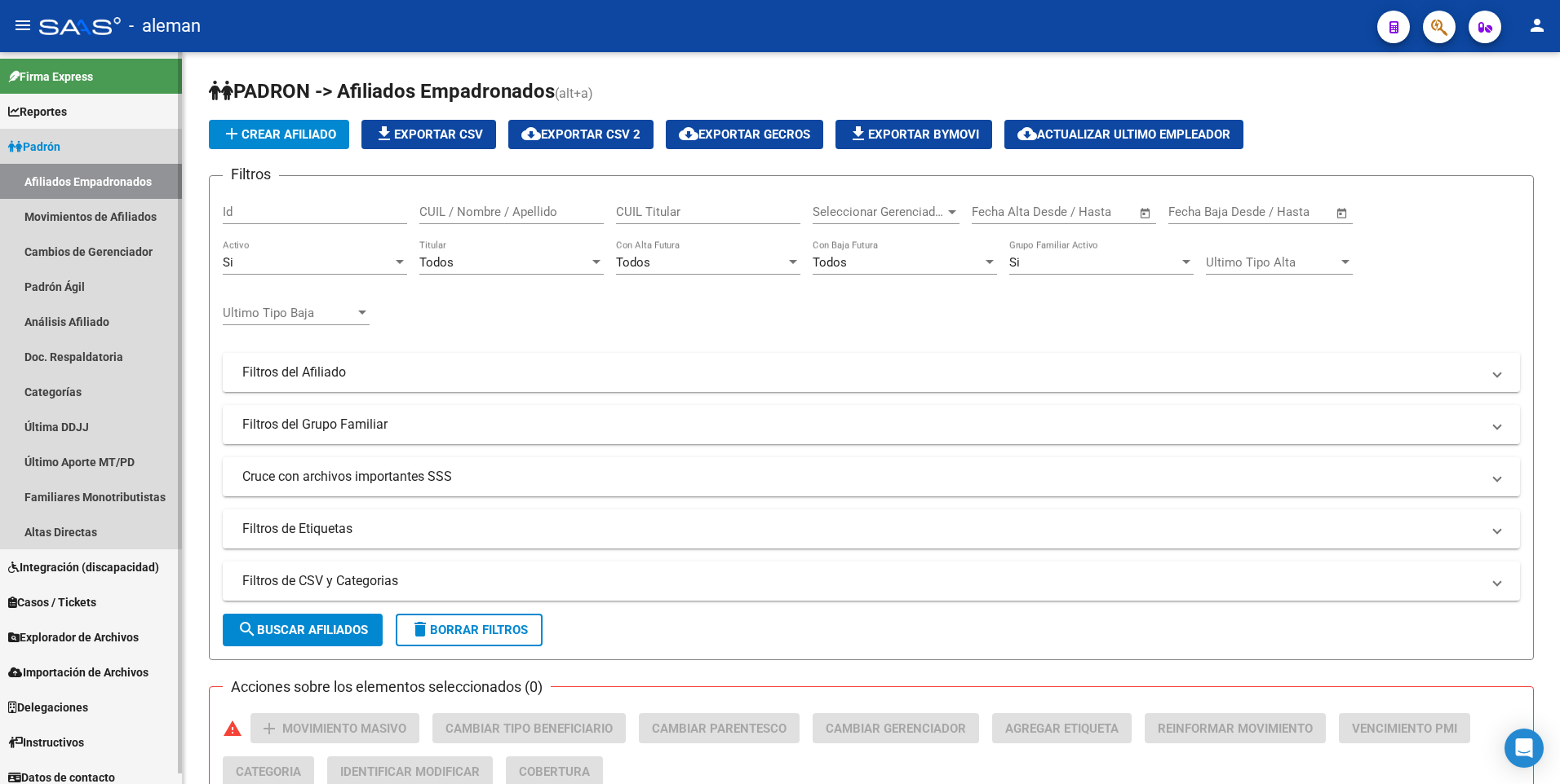
click at [47, 138] on span "Padrón" at bounding box center [34, 147] width 52 height 18
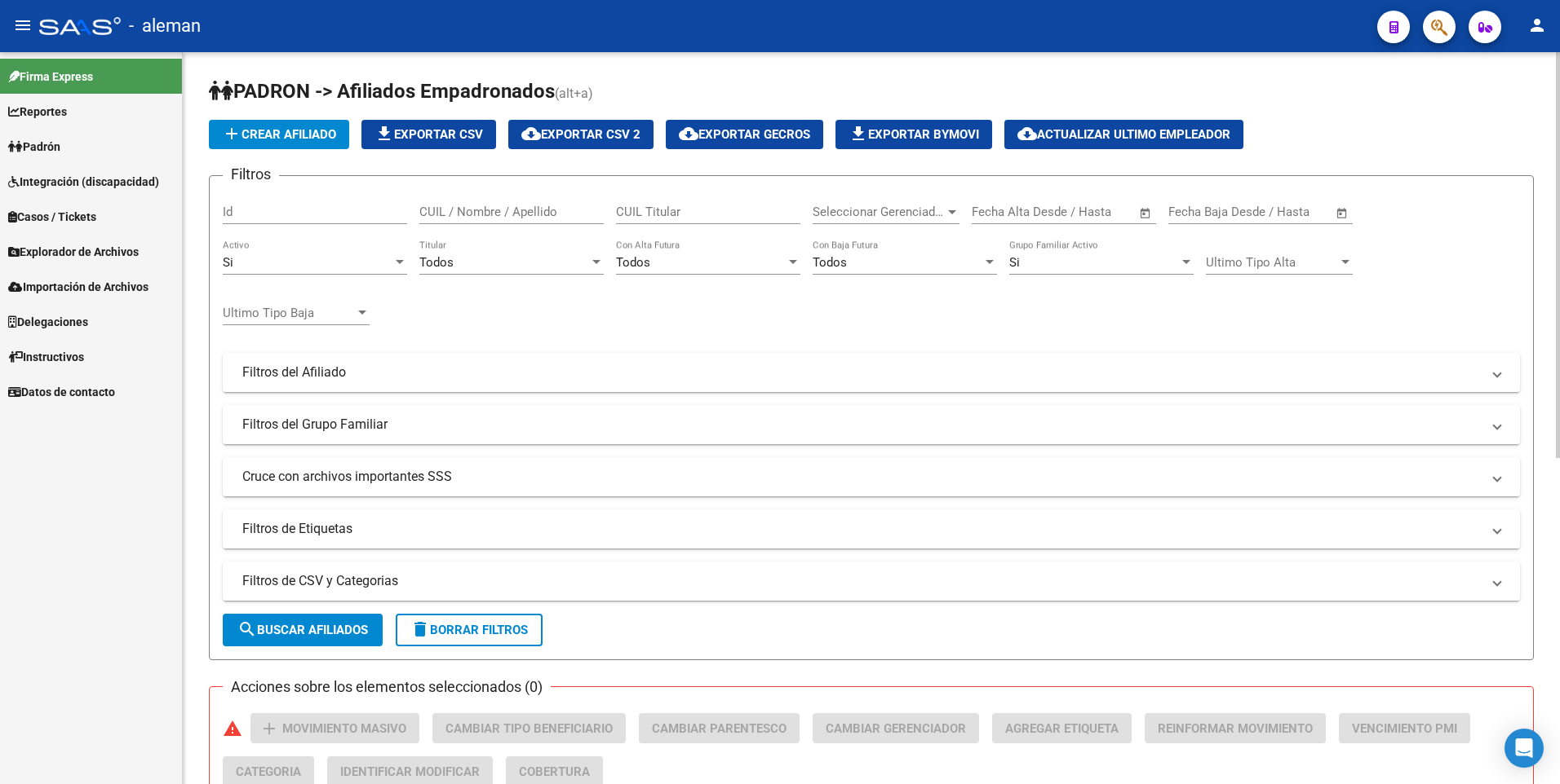
click at [1390, 113] on app-list-header "PADRON -> Afiliados Empadronados (alt+a) add Crear Afiliado file_download Expor…" at bounding box center [871, 369] width 1324 height 582
click at [44, 134] on link "Padrón" at bounding box center [91, 146] width 182 height 35
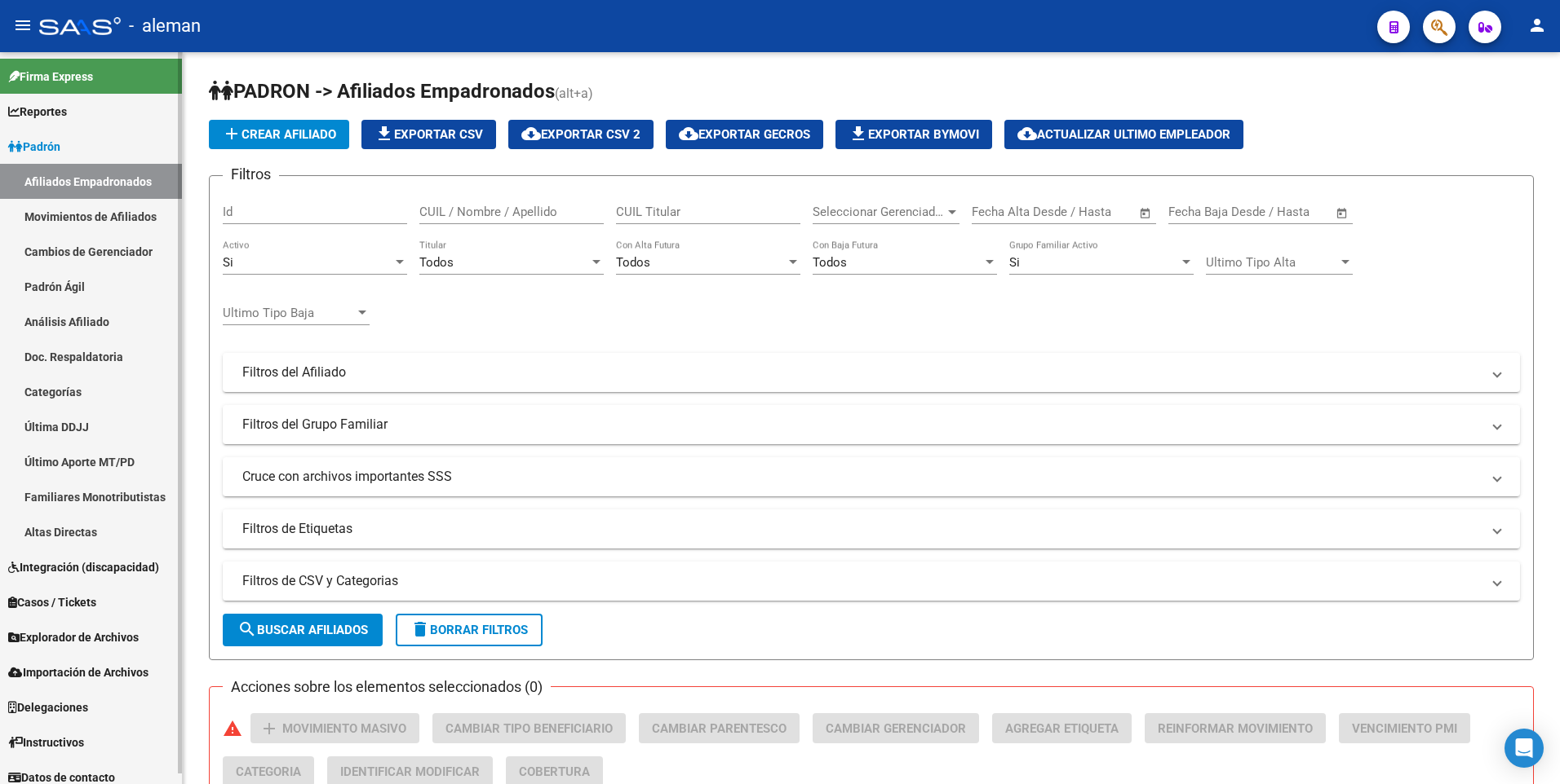
click at [91, 179] on link "Afiliados Empadronados" at bounding box center [91, 180] width 182 height 35
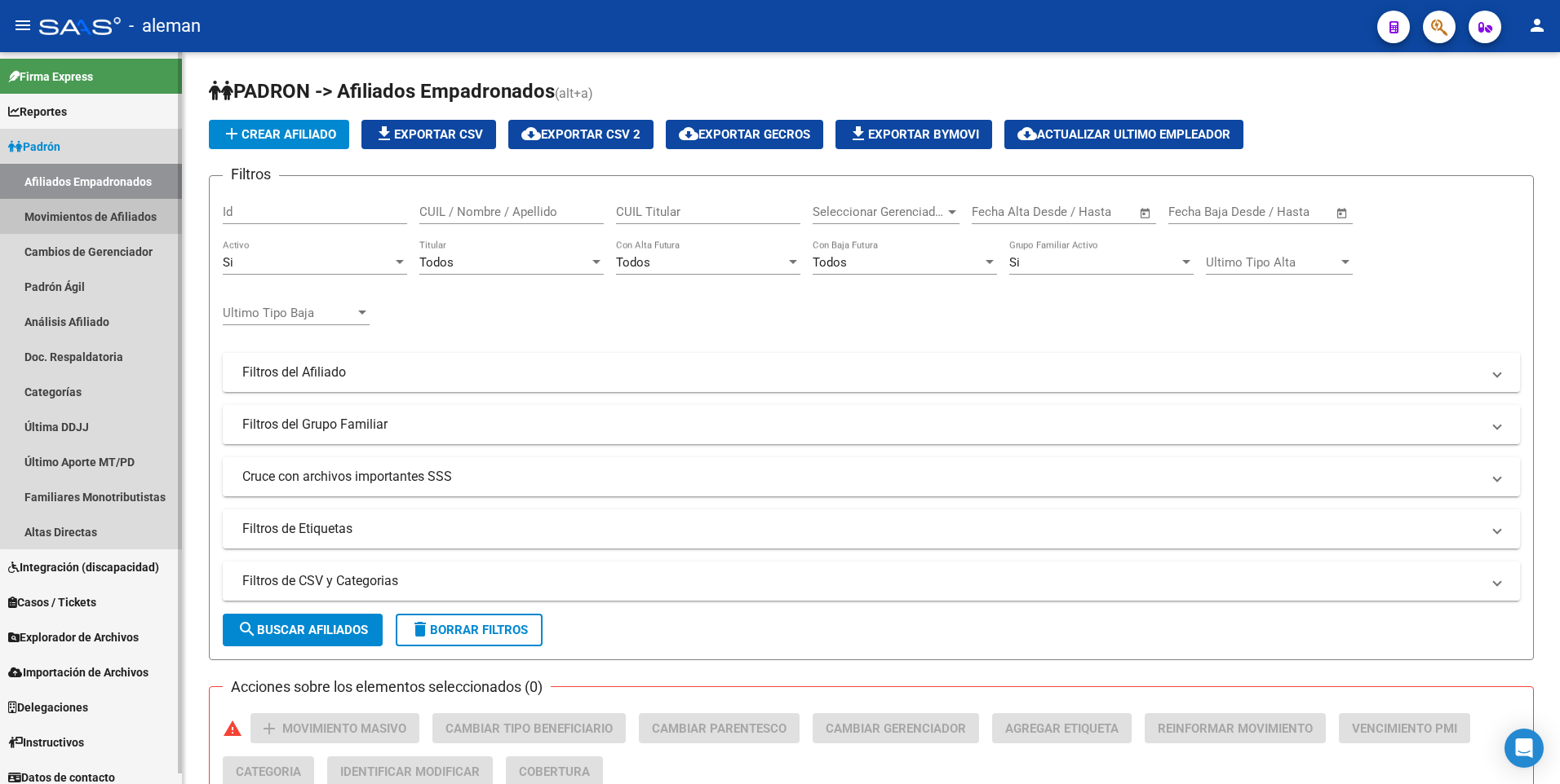
click at [99, 219] on link "Movimientos de Afiliados" at bounding box center [91, 216] width 182 height 35
